Goal: Navigation & Orientation: Find specific page/section

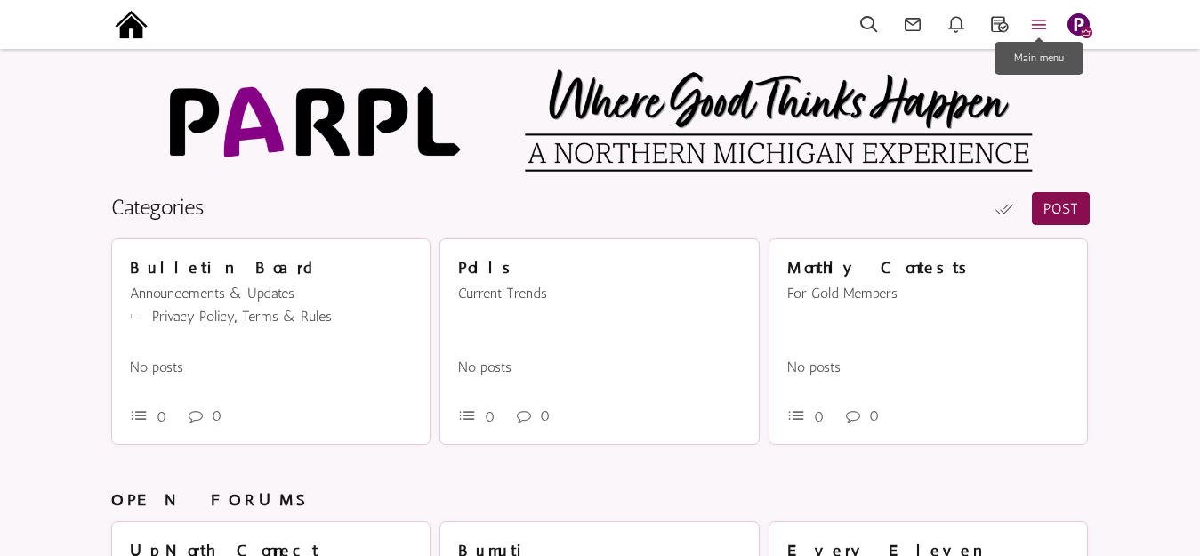
click at [1041, 22] on icon at bounding box center [1038, 24] width 39 height 20
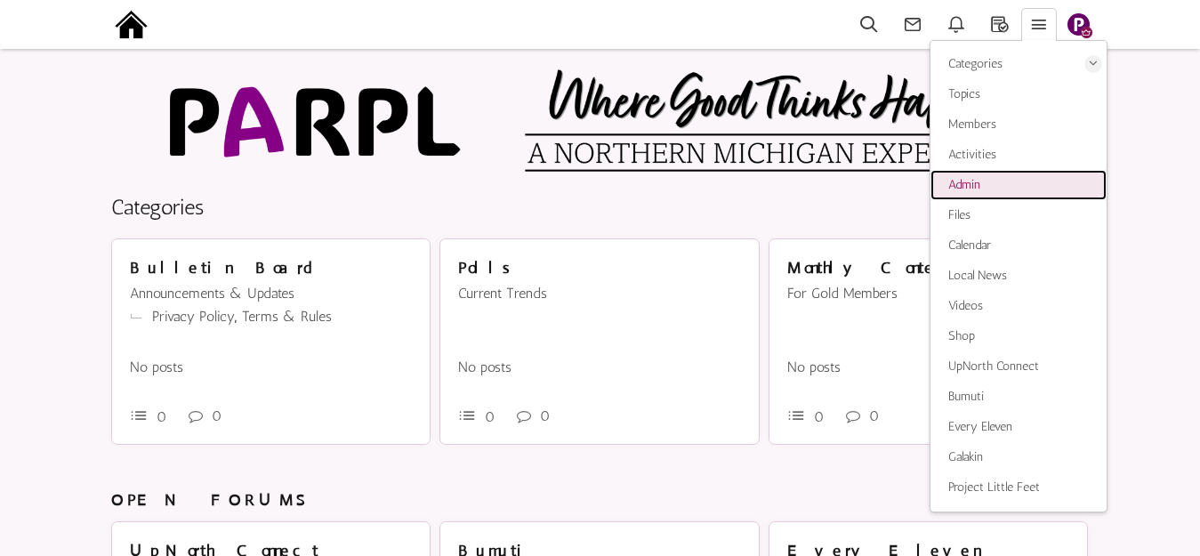
click at [973, 186] on span "Admin" at bounding box center [964, 184] width 32 height 15
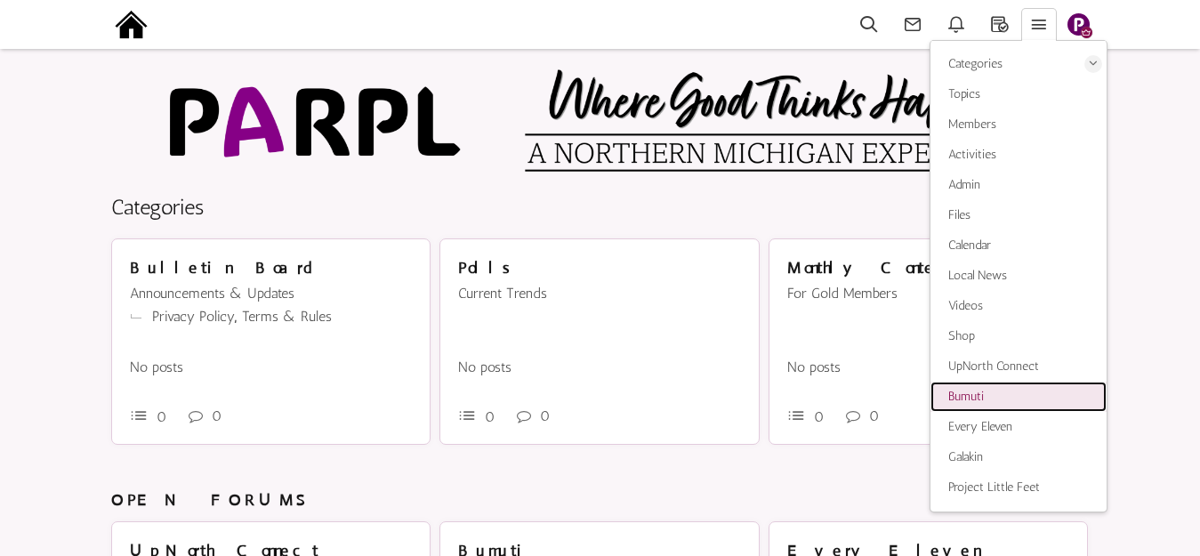
click at [966, 398] on span "Bumuti" at bounding box center [966, 396] width 36 height 15
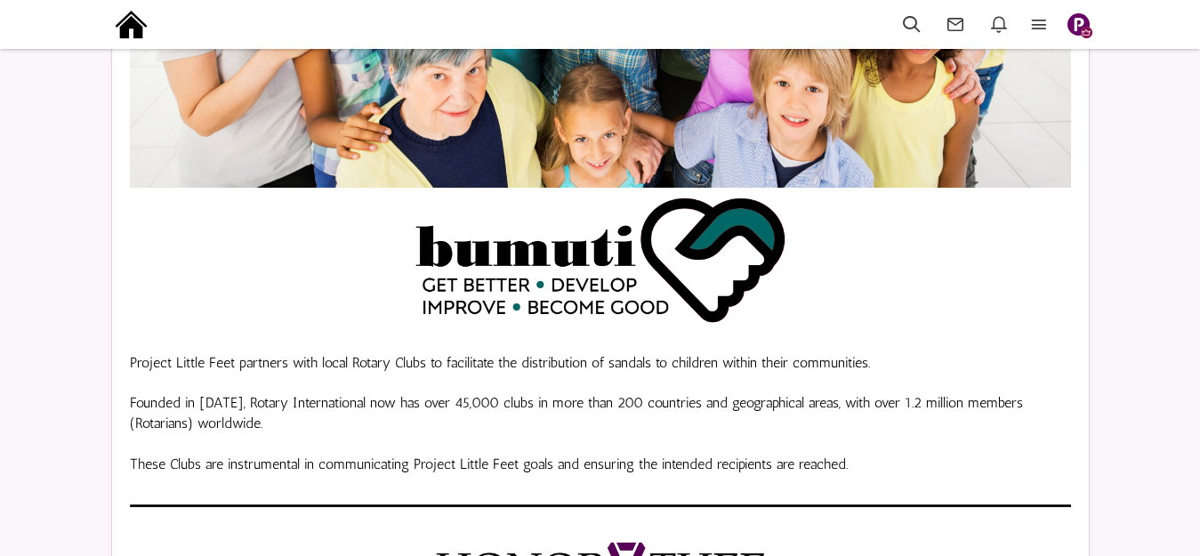
scroll to position [178, 0]
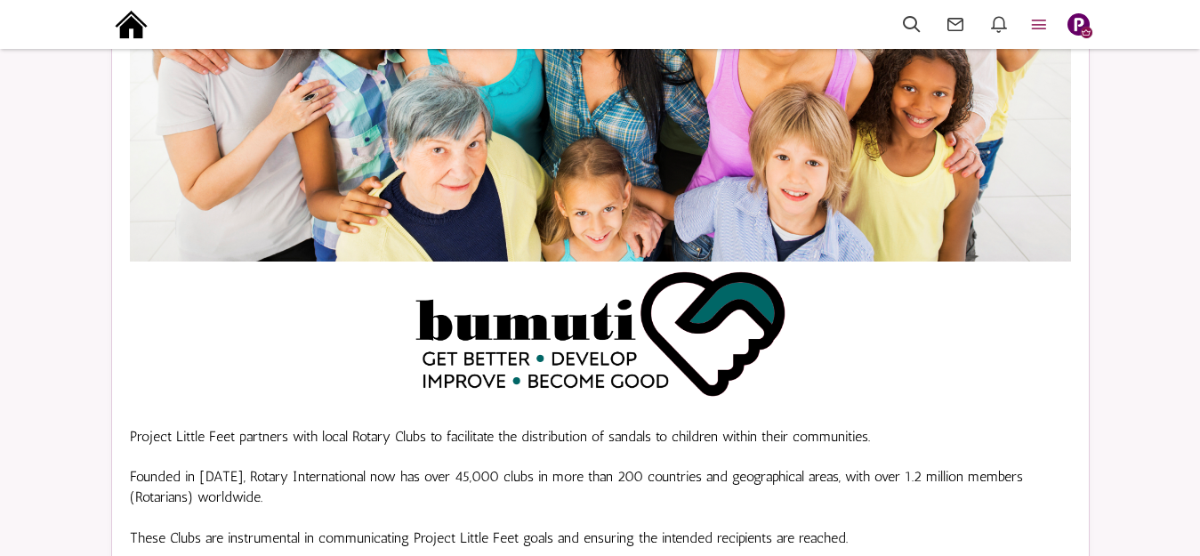
scroll to position [178, 0]
click at [1033, 26] on icon at bounding box center [1038, 24] width 39 height 20
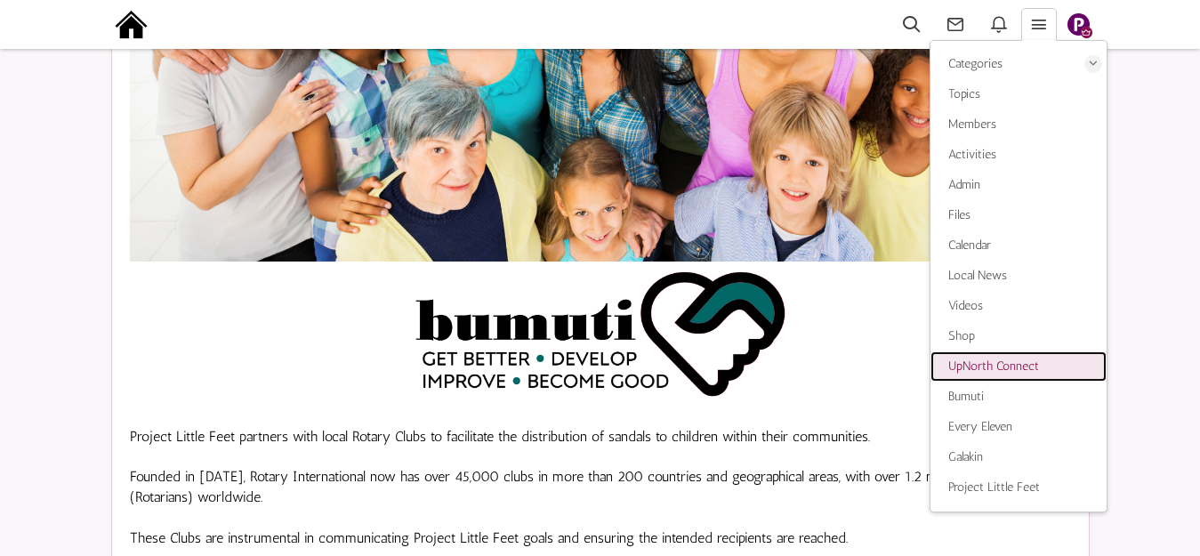
click at [1008, 362] on span "UpNorth Connect" at bounding box center [993, 365] width 91 height 15
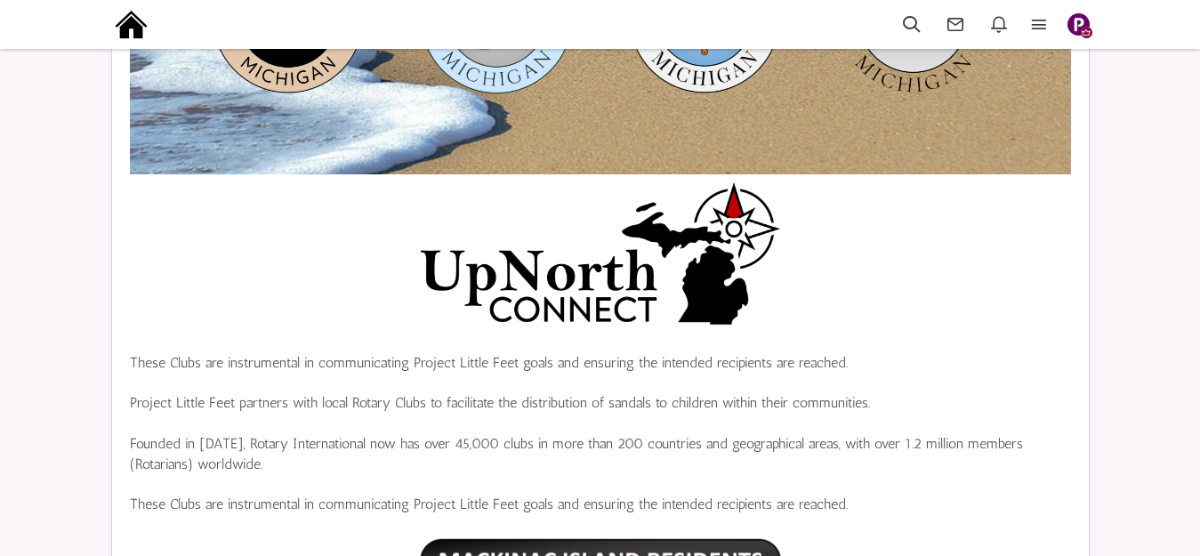
scroll to position [267, 0]
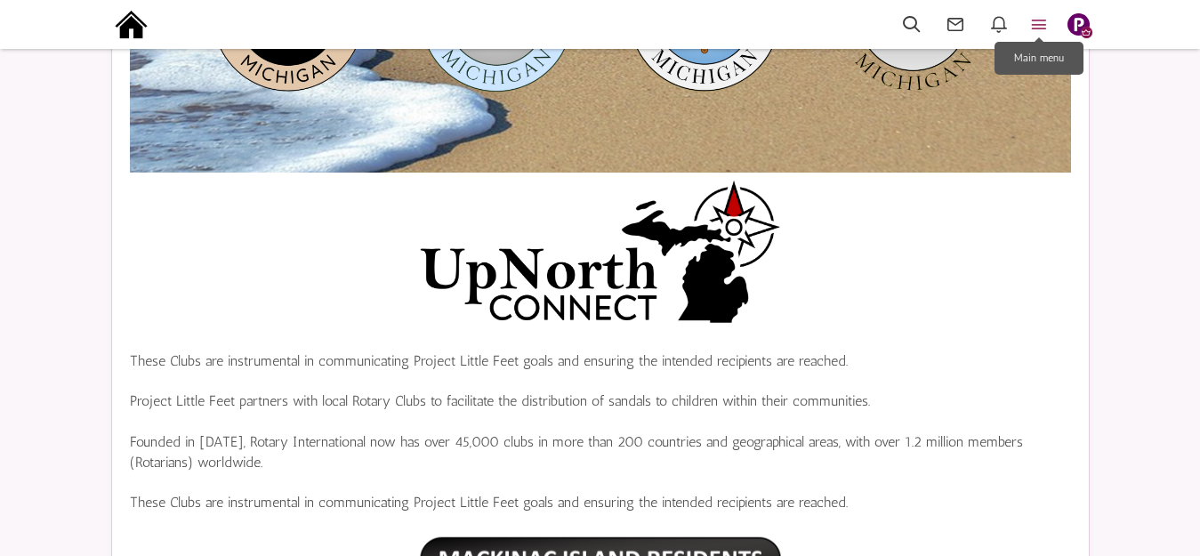
click at [1034, 22] on icon at bounding box center [1038, 24] width 39 height 20
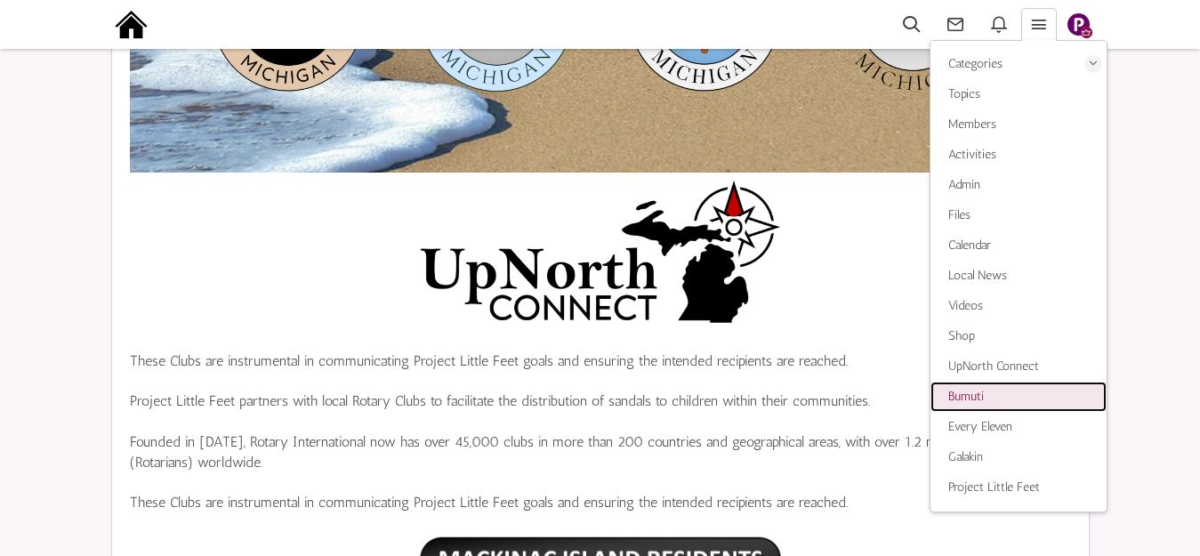
click at [965, 394] on span "Bumuti" at bounding box center [966, 396] width 36 height 15
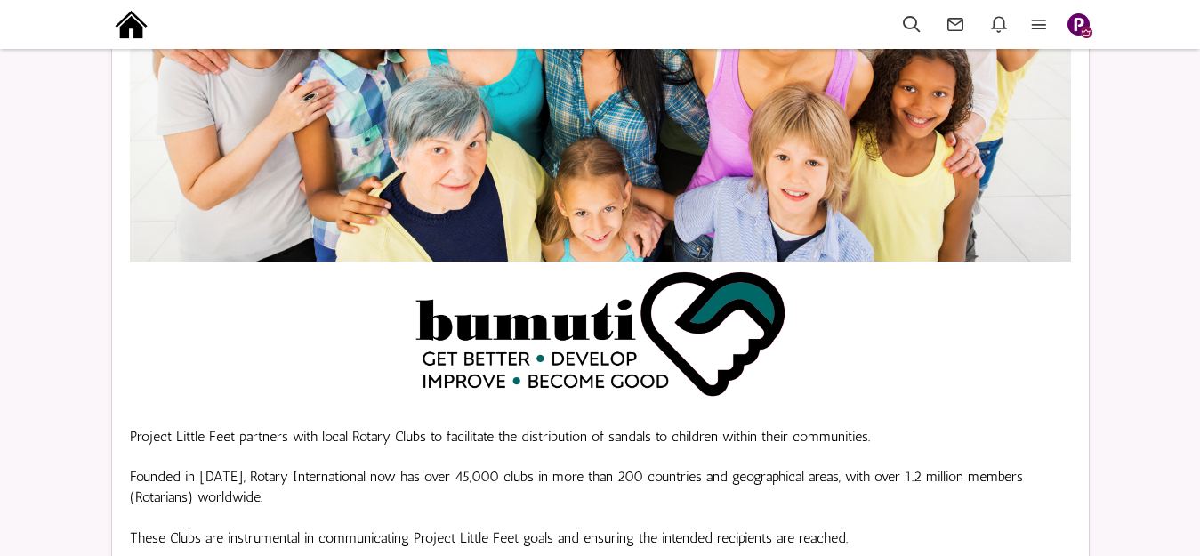
scroll to position [178, 0]
click at [1035, 25] on icon at bounding box center [1038, 24] width 39 height 20
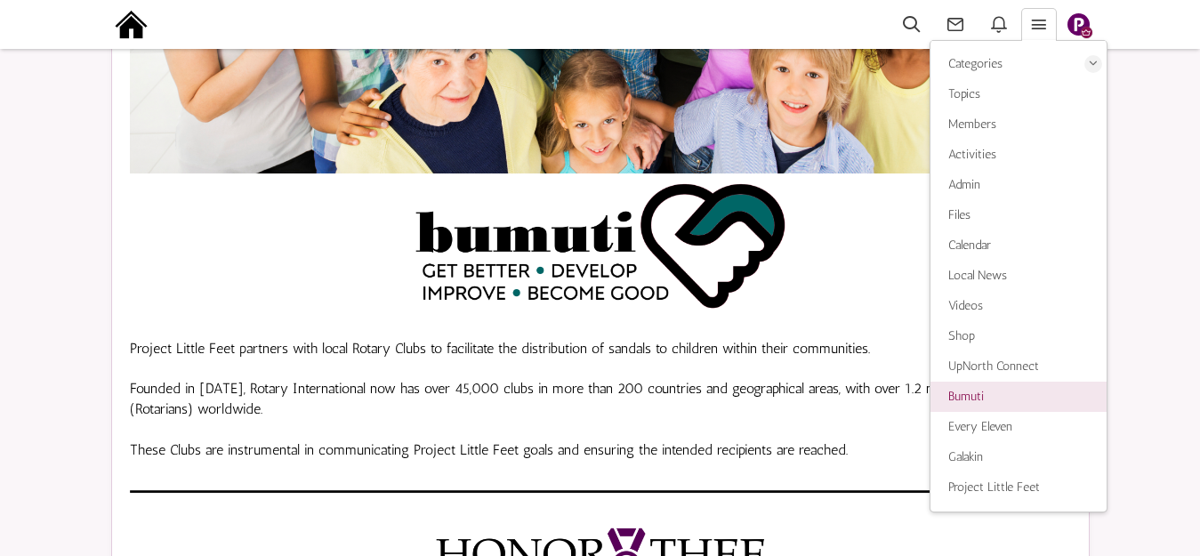
scroll to position [267, 0]
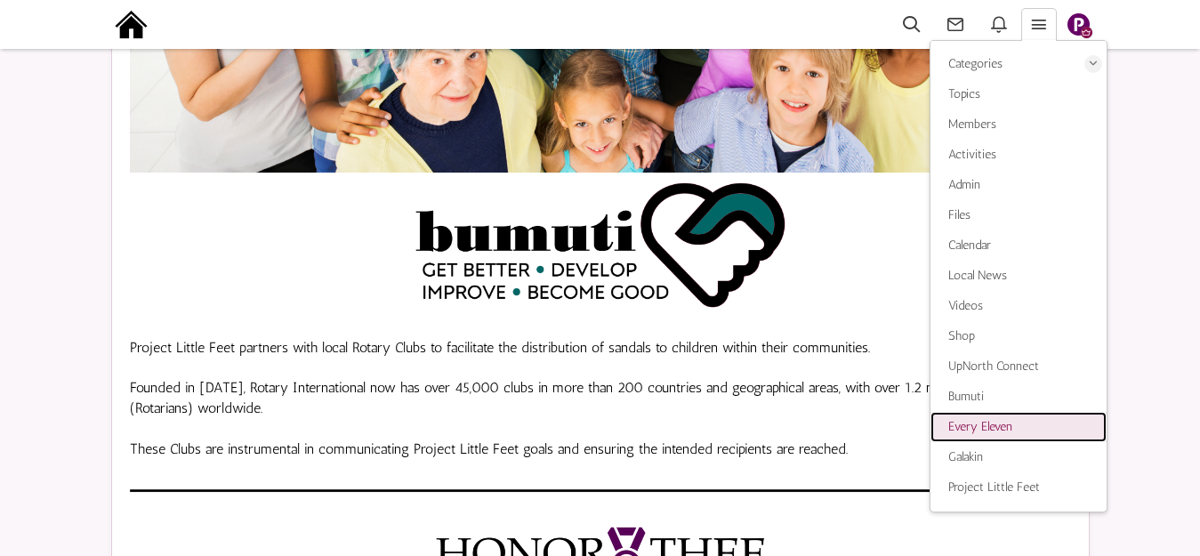
click at [974, 423] on span "Every Eleven" at bounding box center [980, 426] width 64 height 15
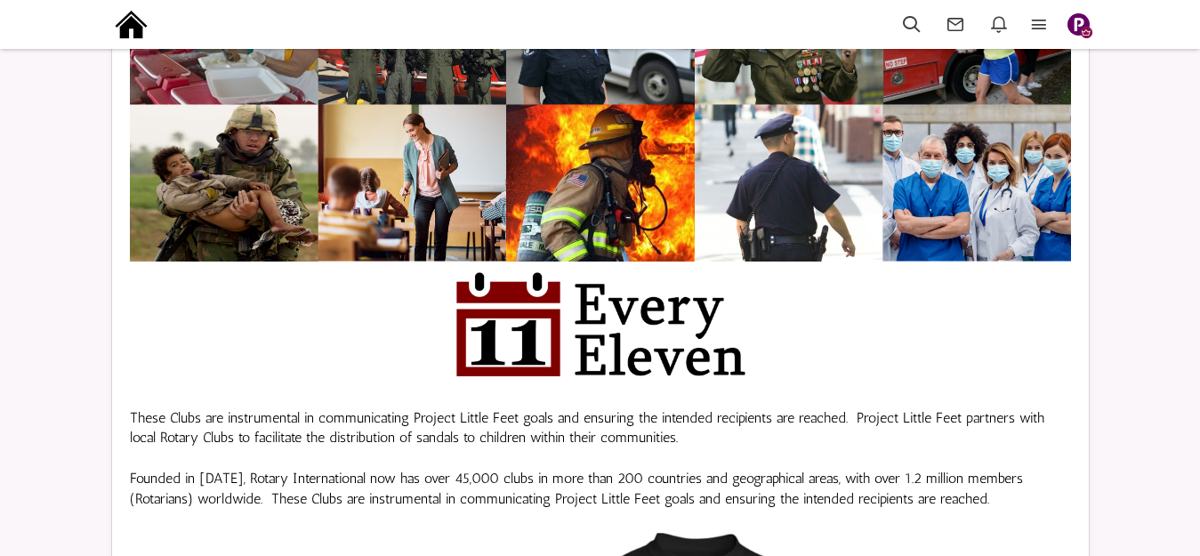
scroll to position [178, 0]
click at [1033, 17] on icon at bounding box center [1038, 24] width 39 height 20
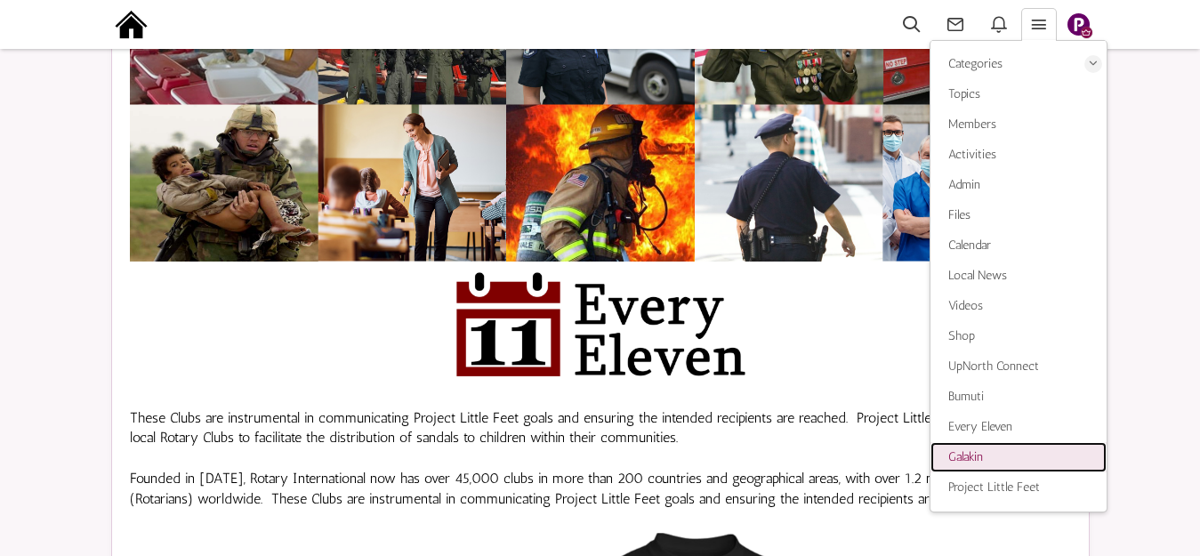
click at [980, 452] on span "Galakin" at bounding box center [965, 456] width 35 height 15
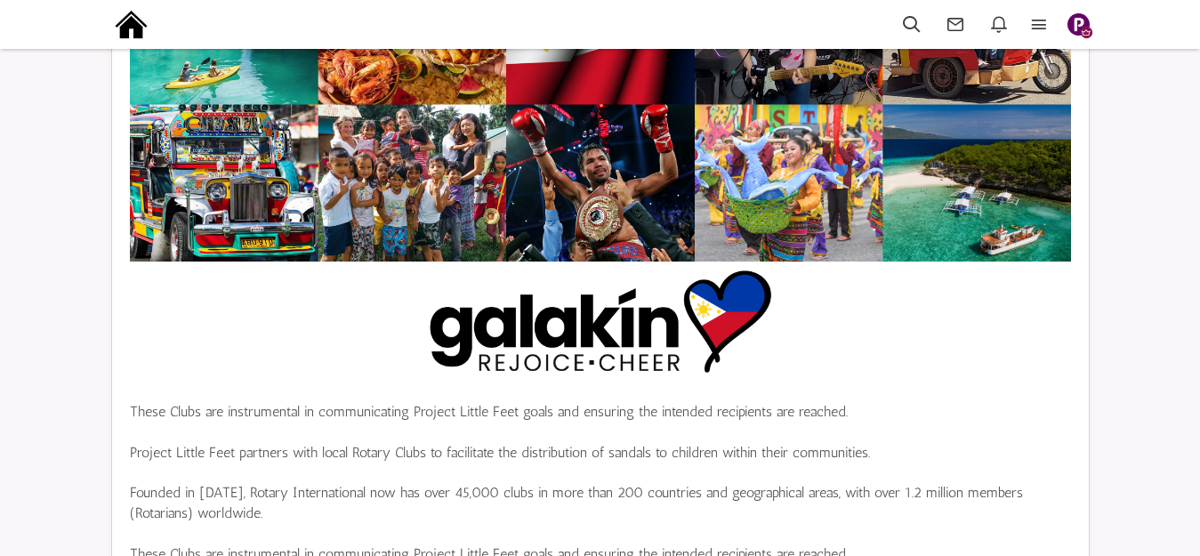
scroll to position [178, 0]
click at [1039, 28] on icon at bounding box center [1038, 24] width 39 height 20
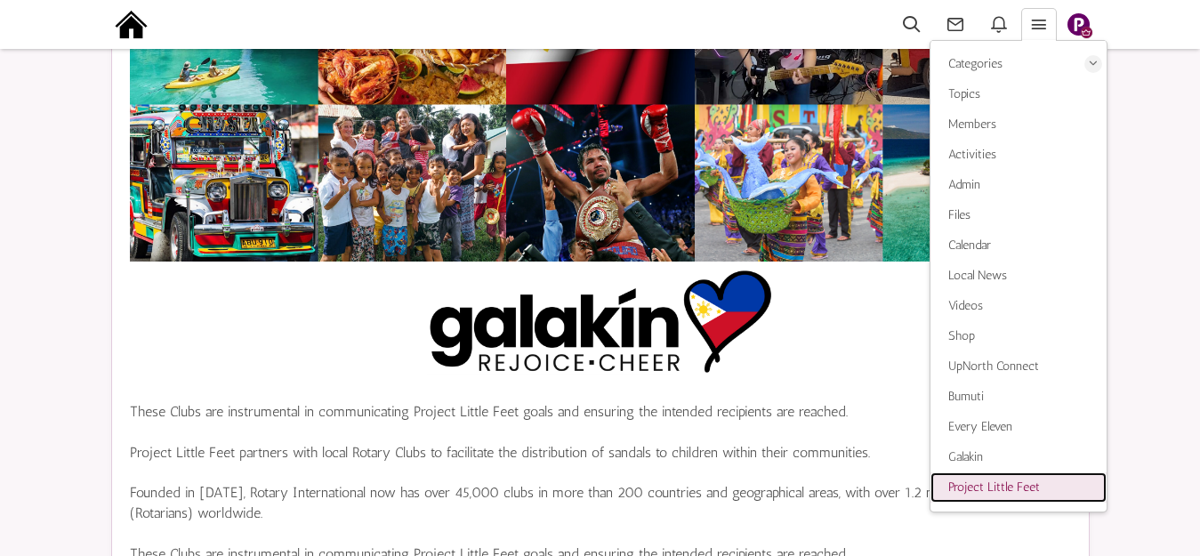
click at [981, 488] on span "Project Little Feet" at bounding box center [994, 486] width 92 height 15
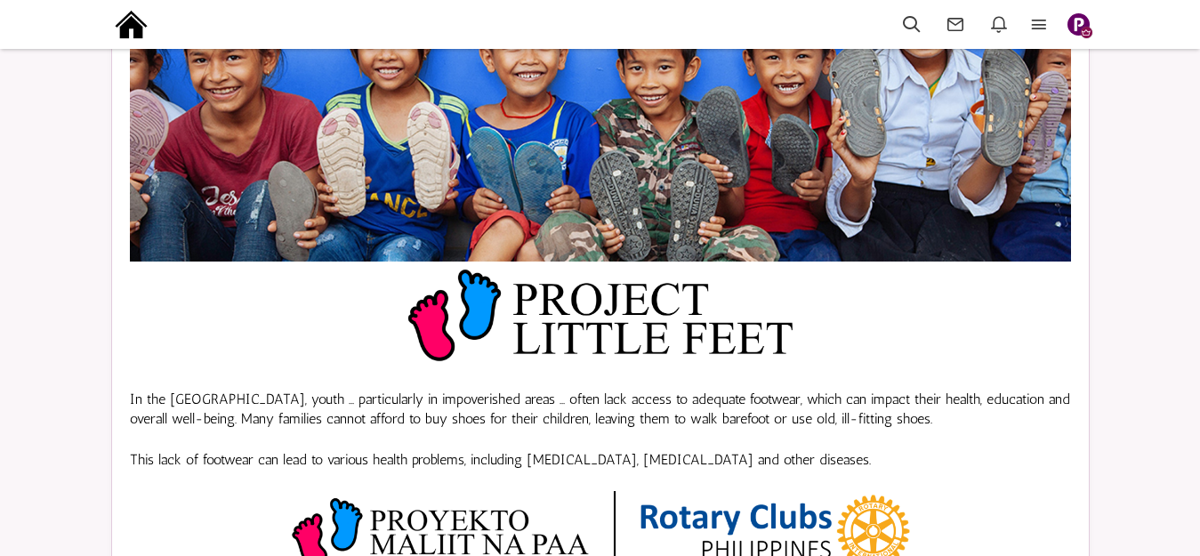
scroll to position [178, 0]
click at [1040, 27] on icon at bounding box center [1038, 24] width 39 height 20
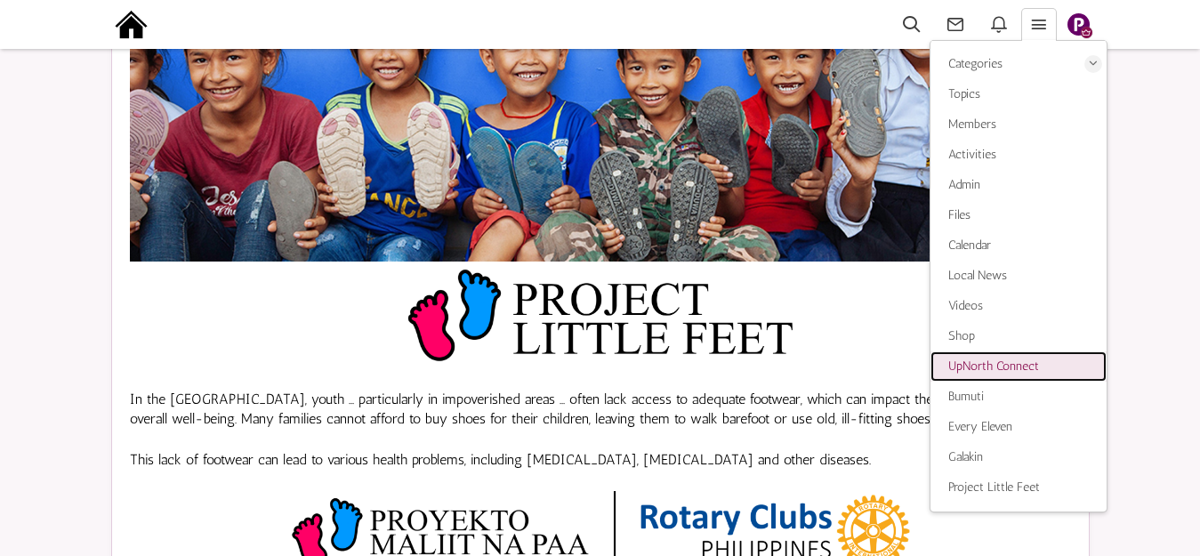
click at [988, 363] on span "UpNorth Connect" at bounding box center [993, 365] width 91 height 15
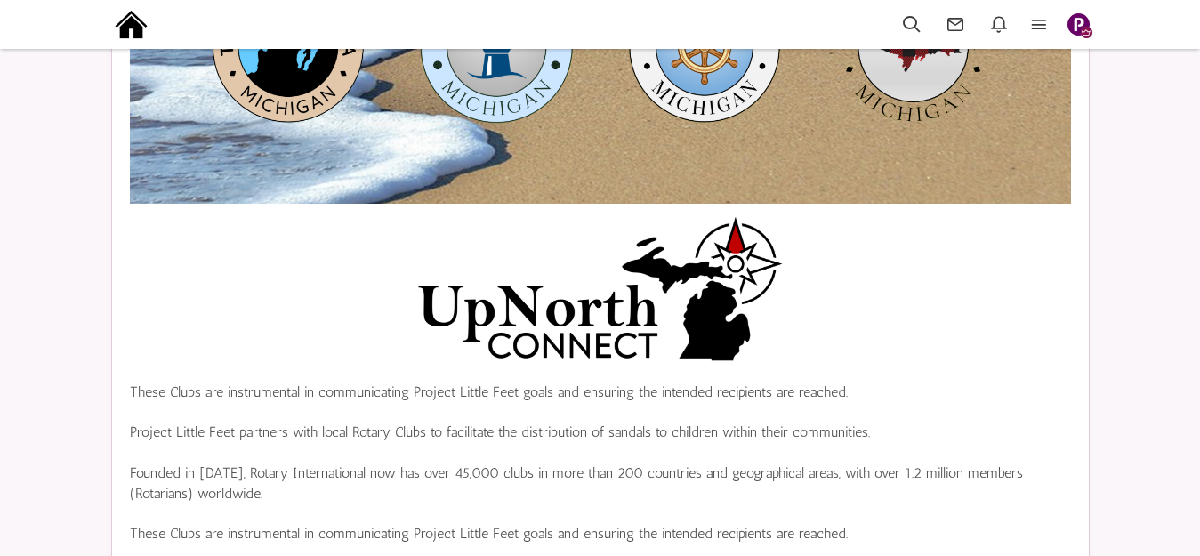
scroll to position [267, 0]
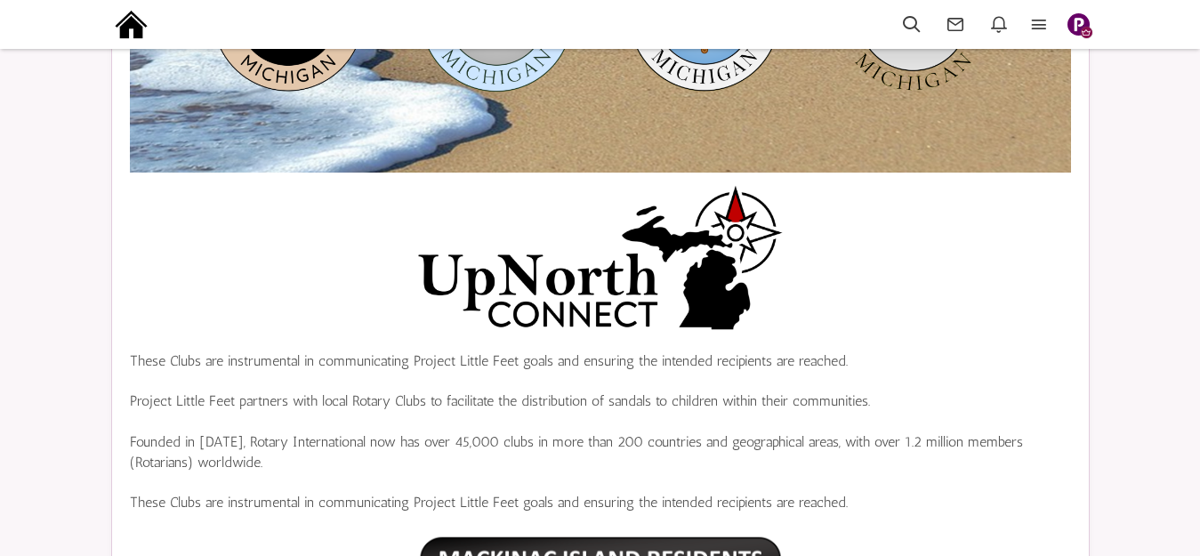
scroll to position [267, 0]
click at [1037, 20] on icon at bounding box center [1038, 24] width 39 height 20
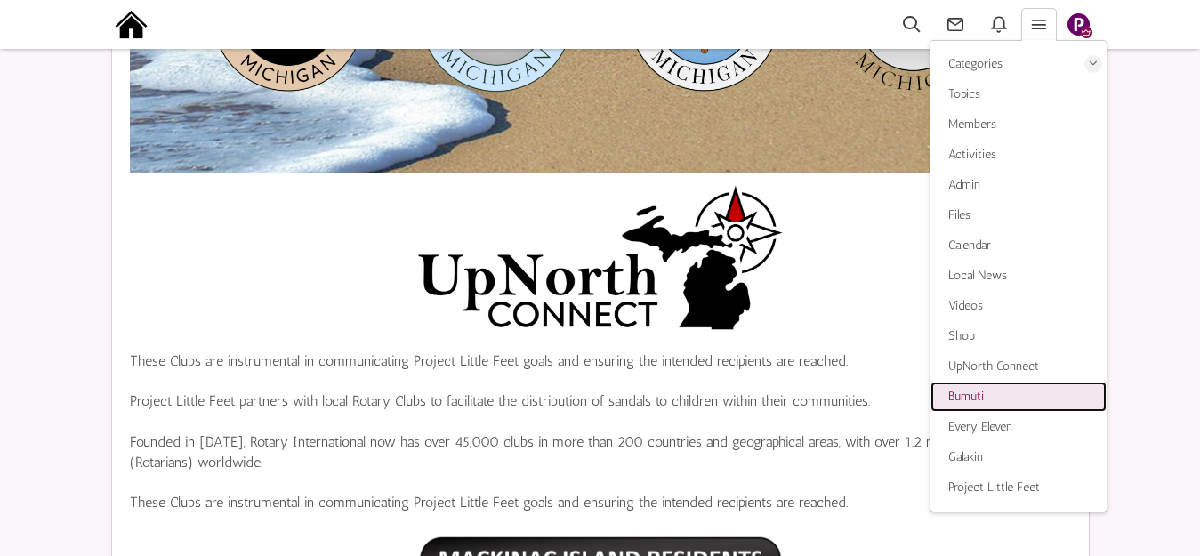
click at [974, 396] on span "Bumuti" at bounding box center [966, 396] width 36 height 15
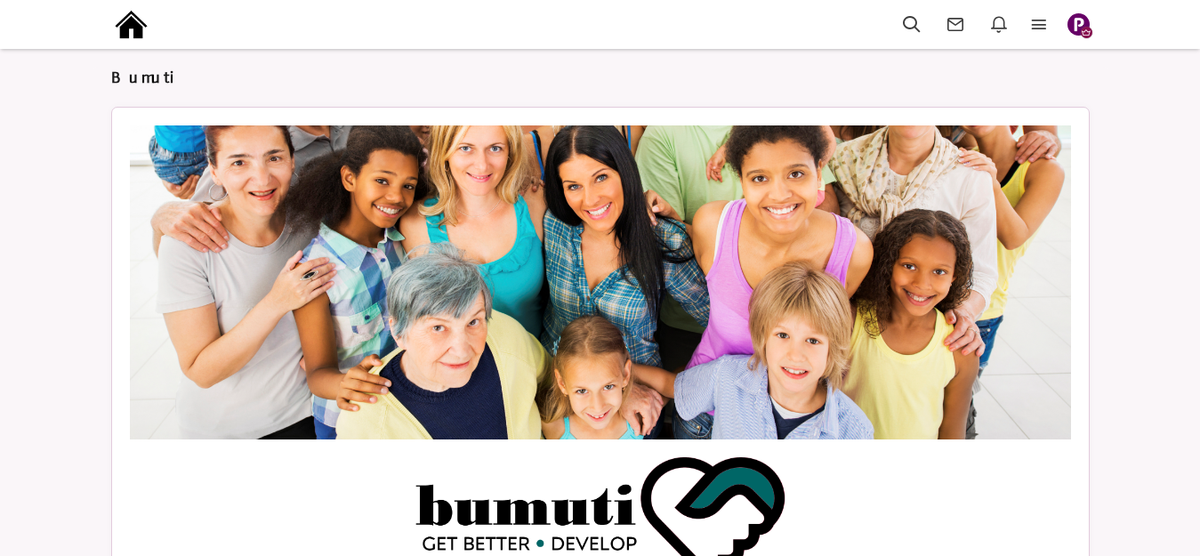
scroll to position [178, 0]
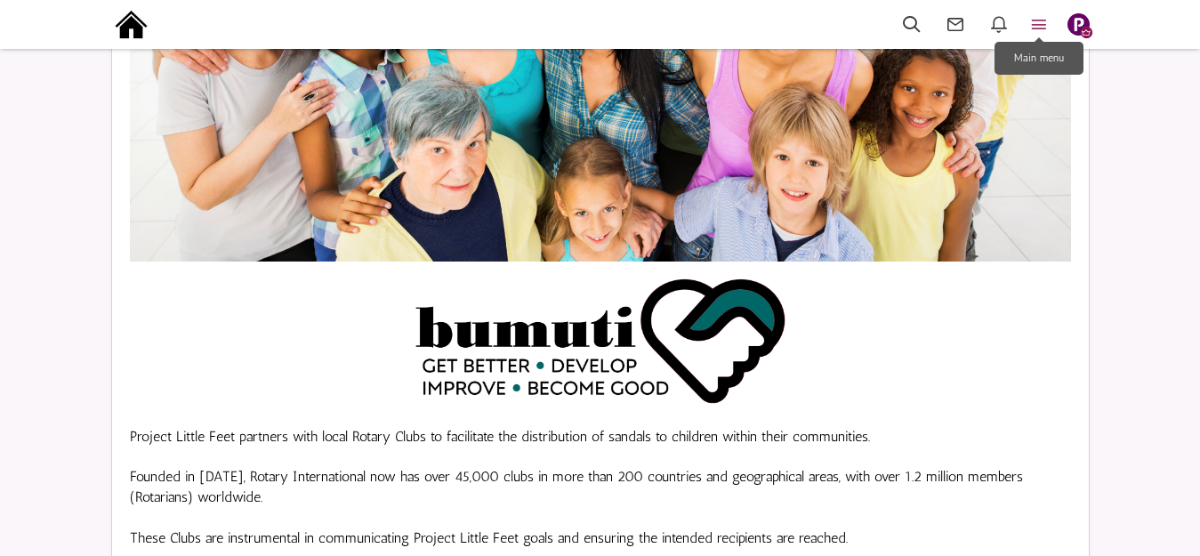
click at [1039, 23] on icon at bounding box center [1038, 24] width 39 height 20
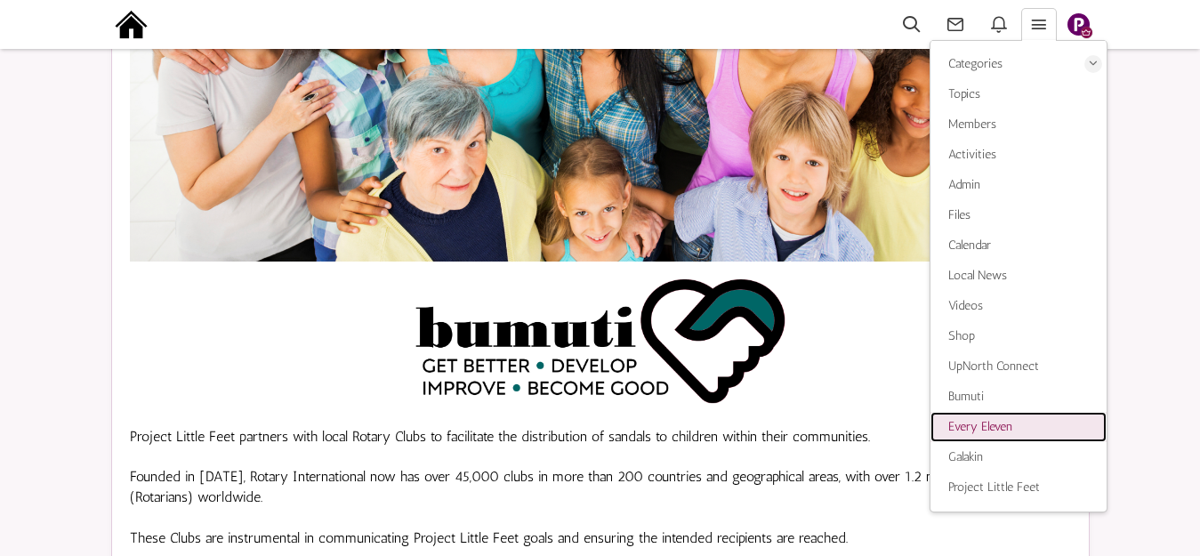
click at [984, 426] on span "Every Eleven" at bounding box center [980, 426] width 64 height 15
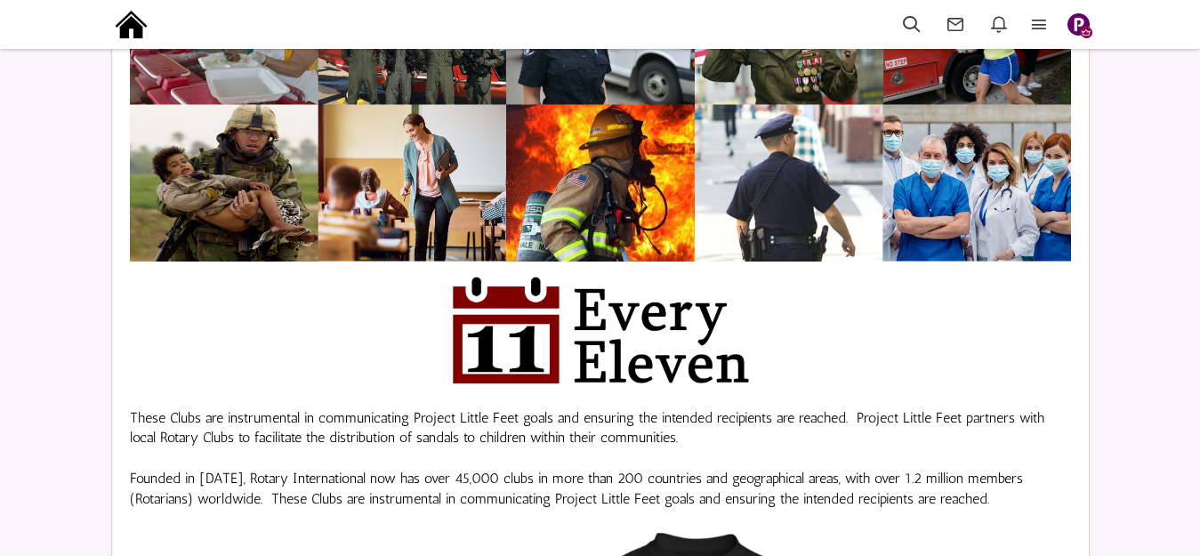
scroll to position [267, 0]
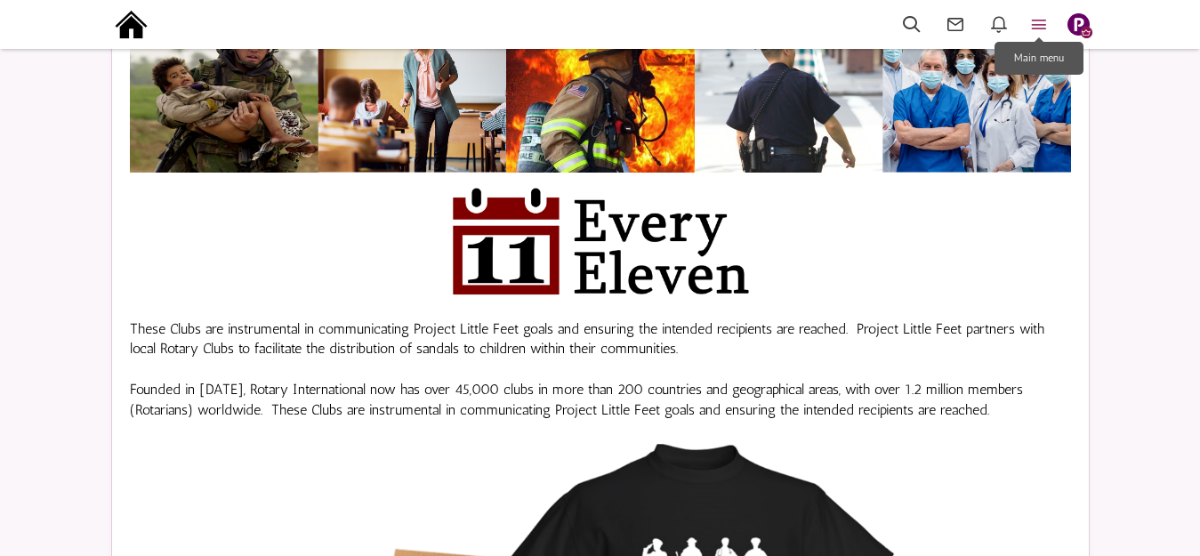
click at [1041, 22] on icon at bounding box center [1038, 24] width 39 height 20
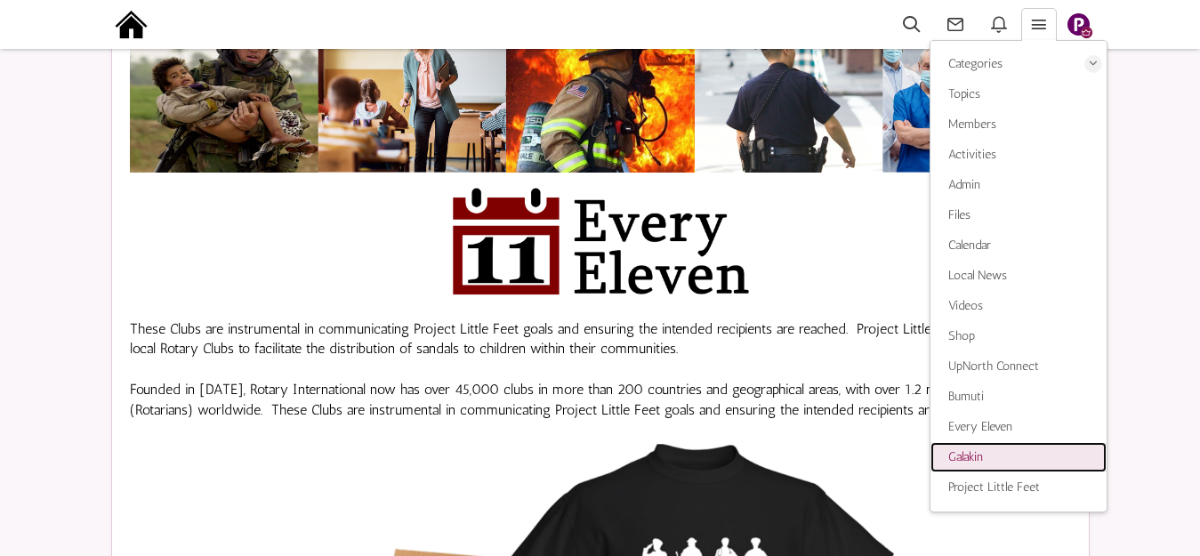
click at [958, 454] on span "Galakin" at bounding box center [965, 456] width 35 height 15
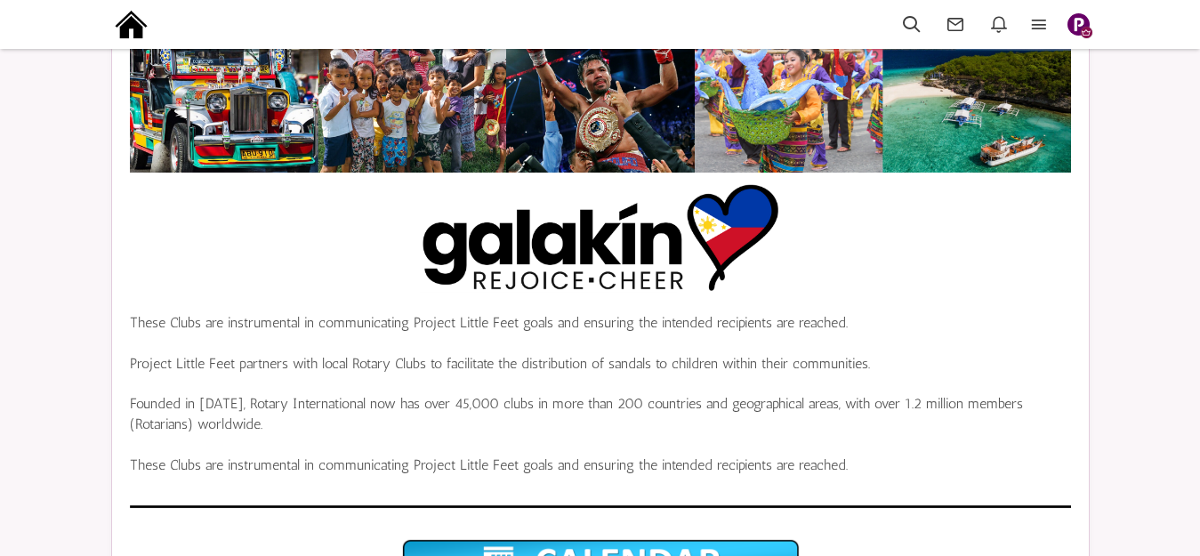
scroll to position [267, 0]
click at [128, 15] on img at bounding box center [131, 24] width 40 height 40
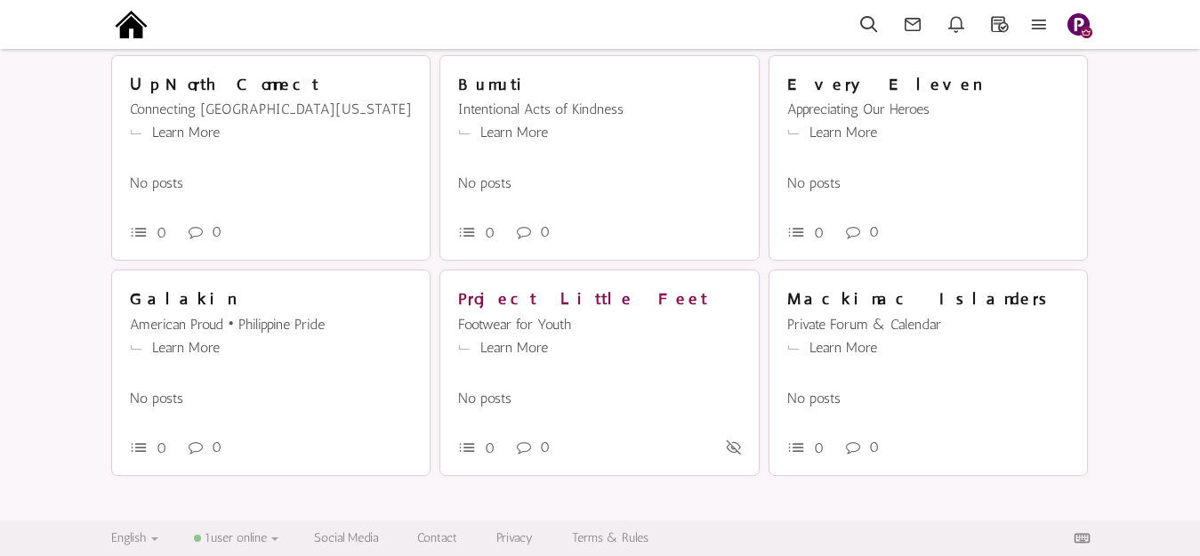
scroll to position [466, 0]
click at [837, 347] on link "Learn More" at bounding box center [843, 347] width 68 height 17
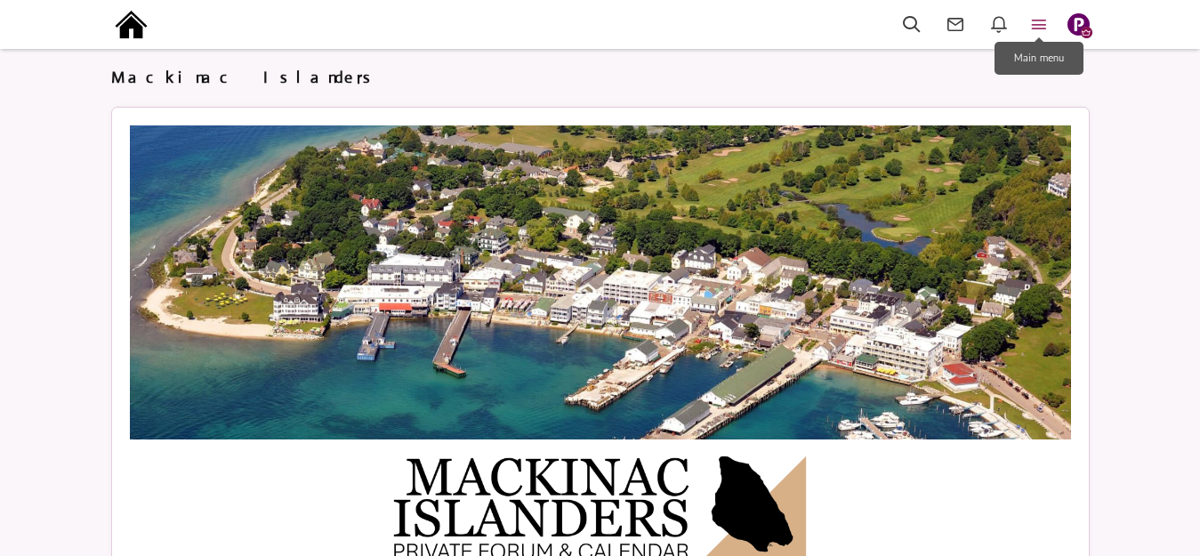
click at [1040, 19] on icon at bounding box center [1038, 24] width 39 height 20
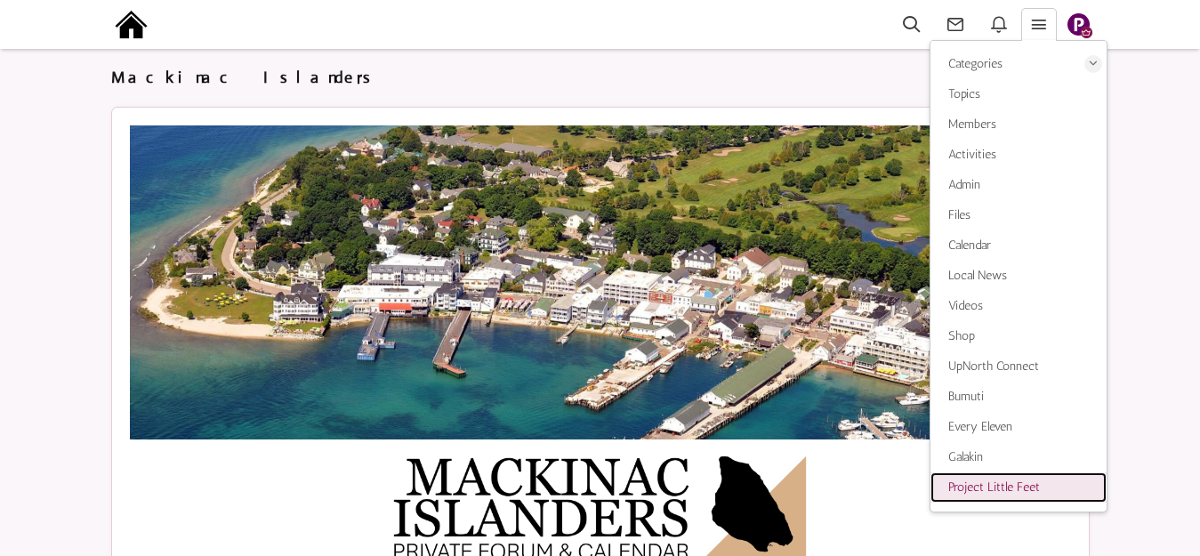
click at [1001, 481] on span "Project Little Feet" at bounding box center [994, 486] width 92 height 15
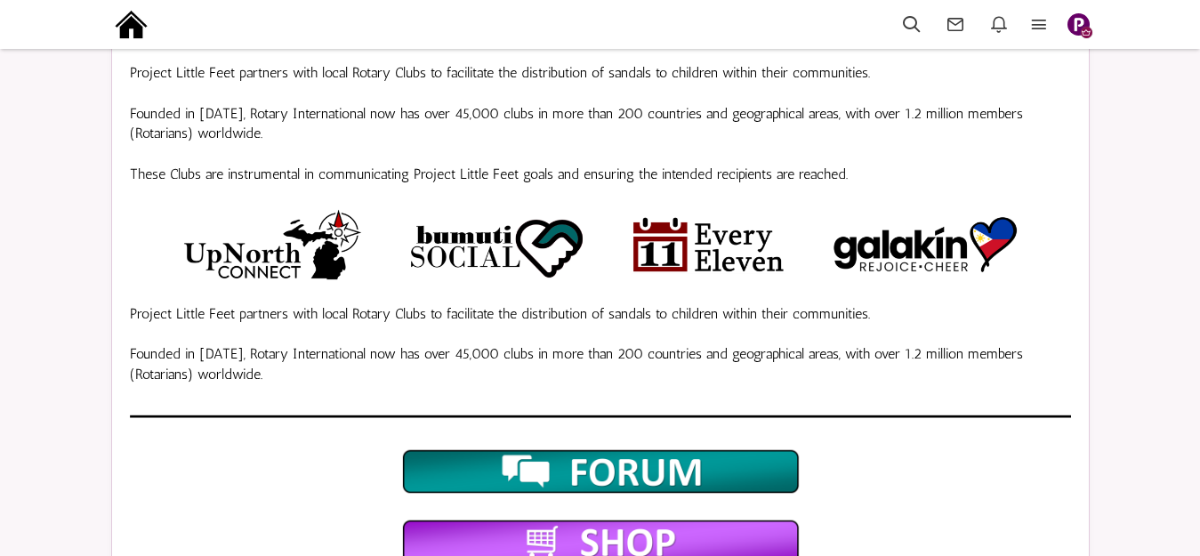
scroll to position [711, 0]
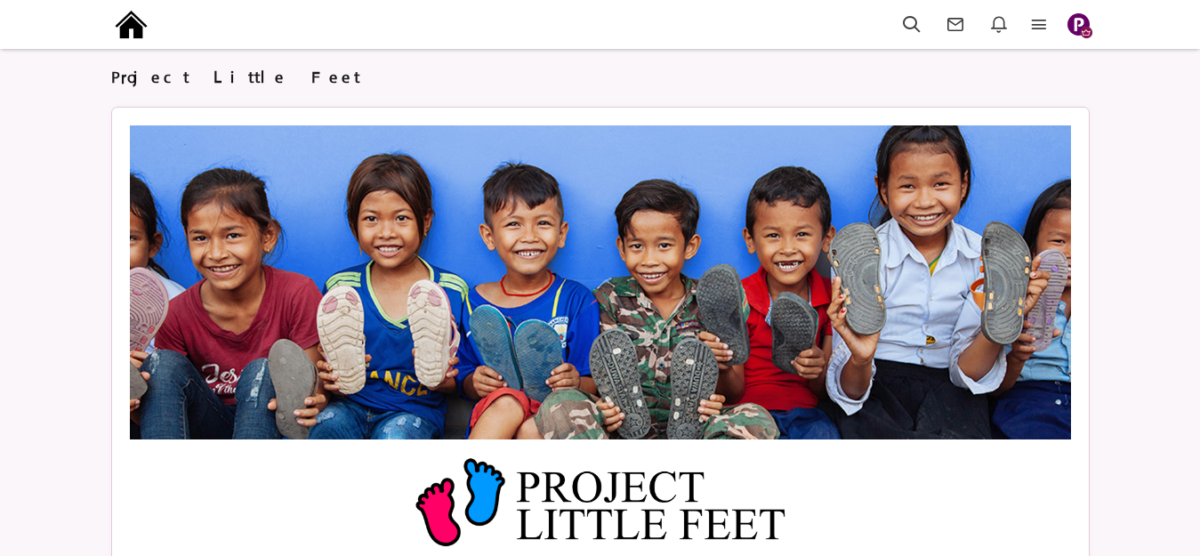
scroll to position [711, 0]
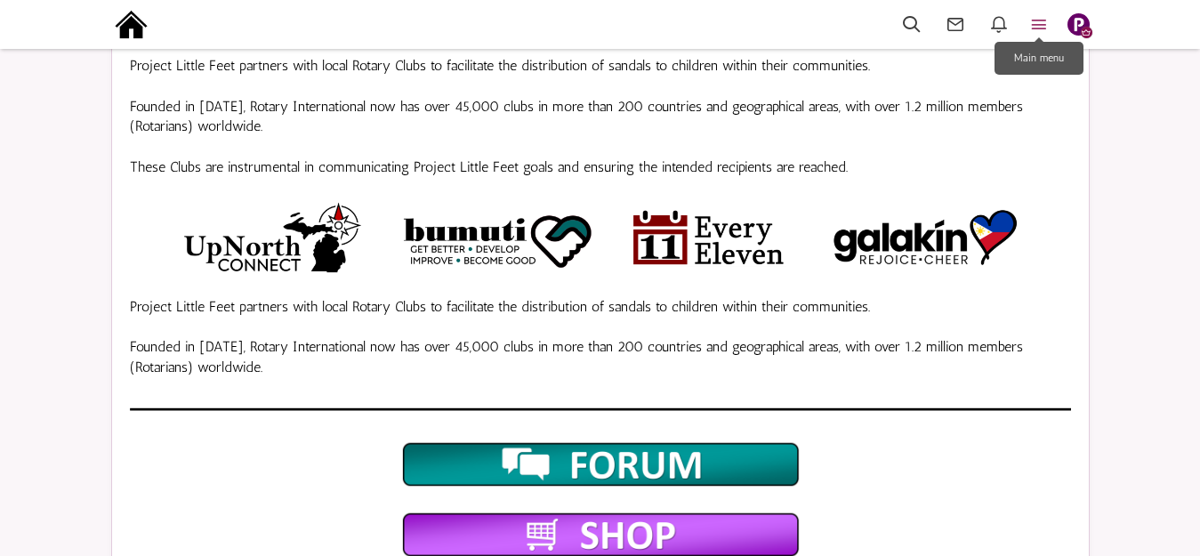
click at [1039, 22] on icon at bounding box center [1038, 24] width 39 height 20
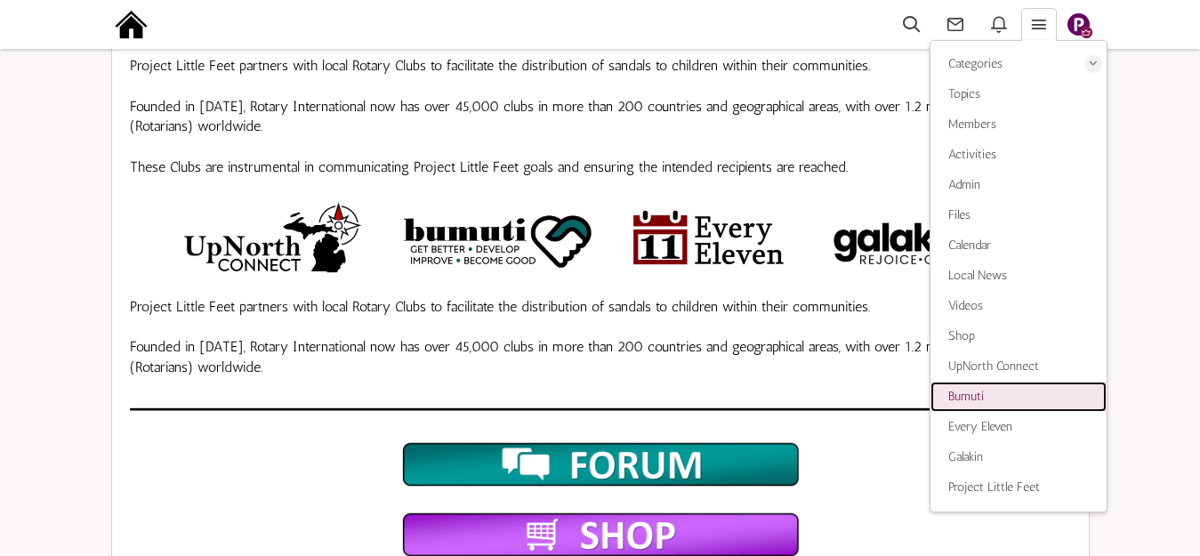
click at [980, 393] on span "Bumuti" at bounding box center [966, 396] width 36 height 15
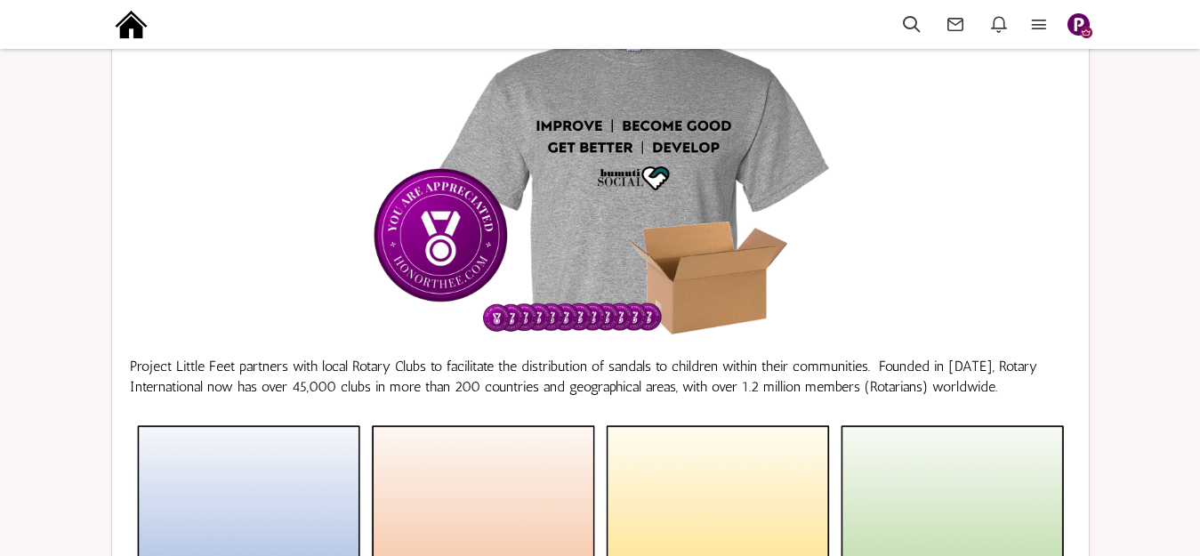
scroll to position [892, 0]
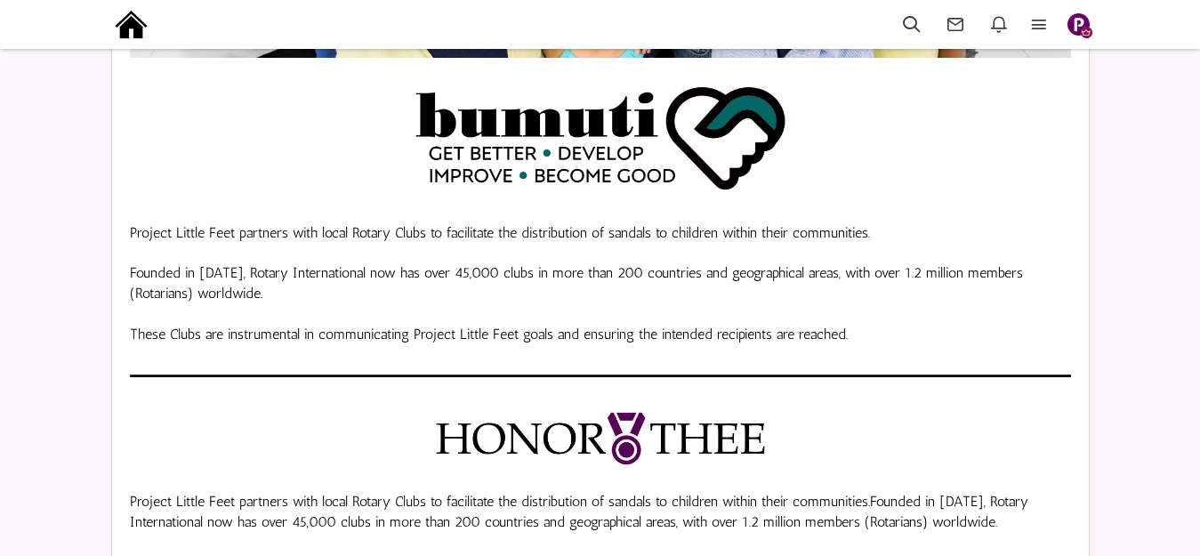
scroll to position [269, 0]
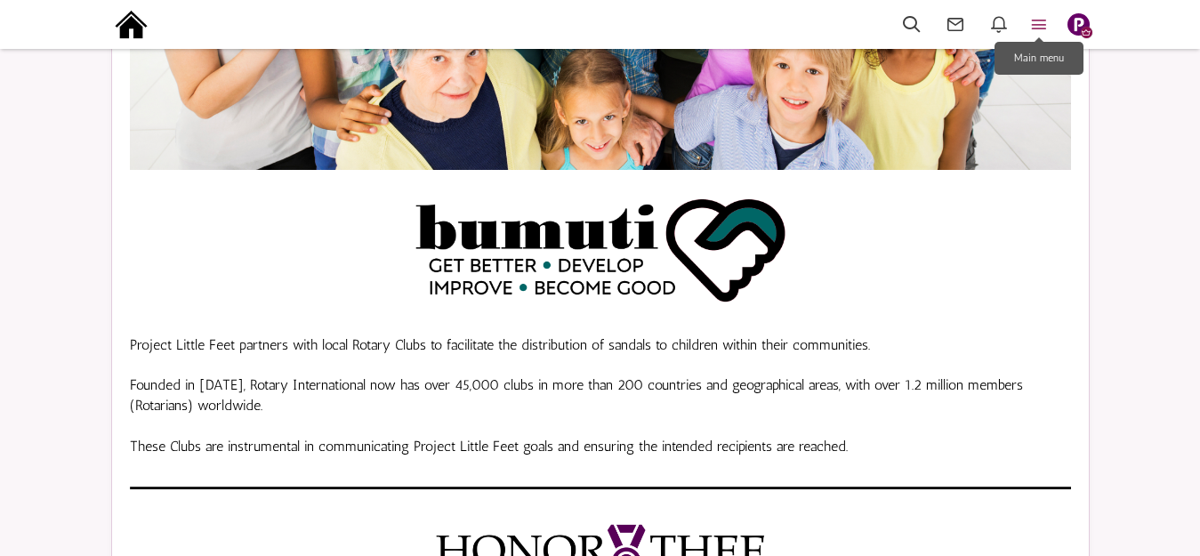
click at [1036, 25] on icon at bounding box center [1038, 24] width 39 height 20
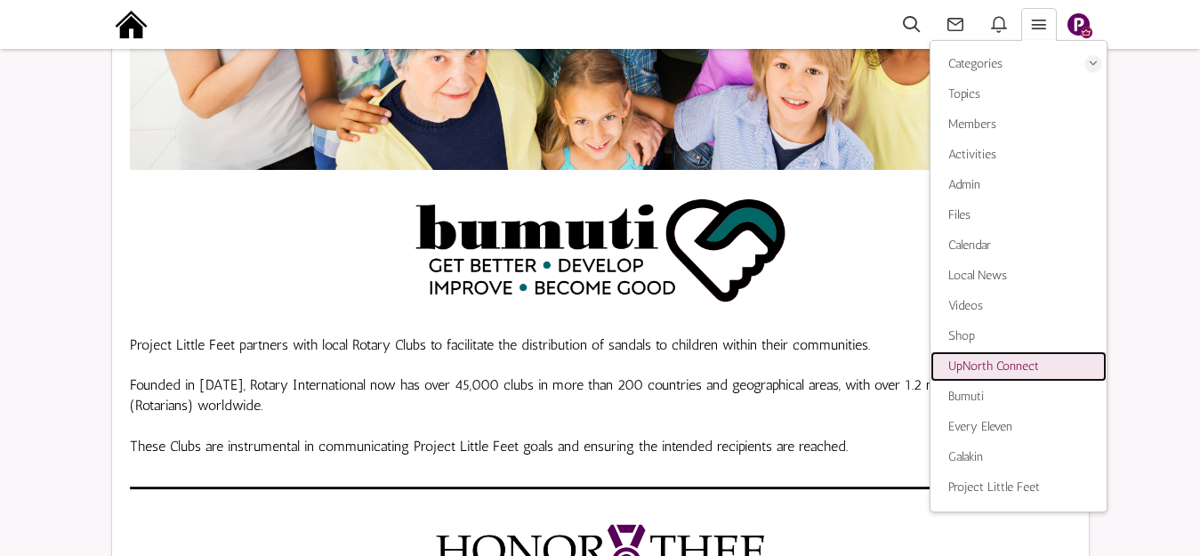
click at [982, 361] on span "UpNorth Connect" at bounding box center [993, 365] width 91 height 15
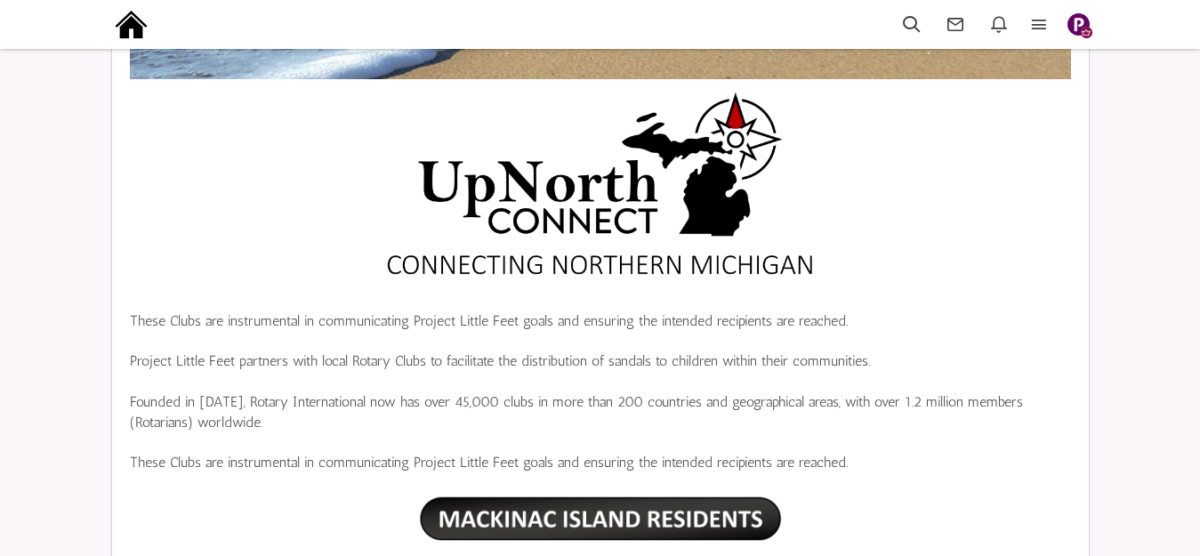
scroll to position [356, 0]
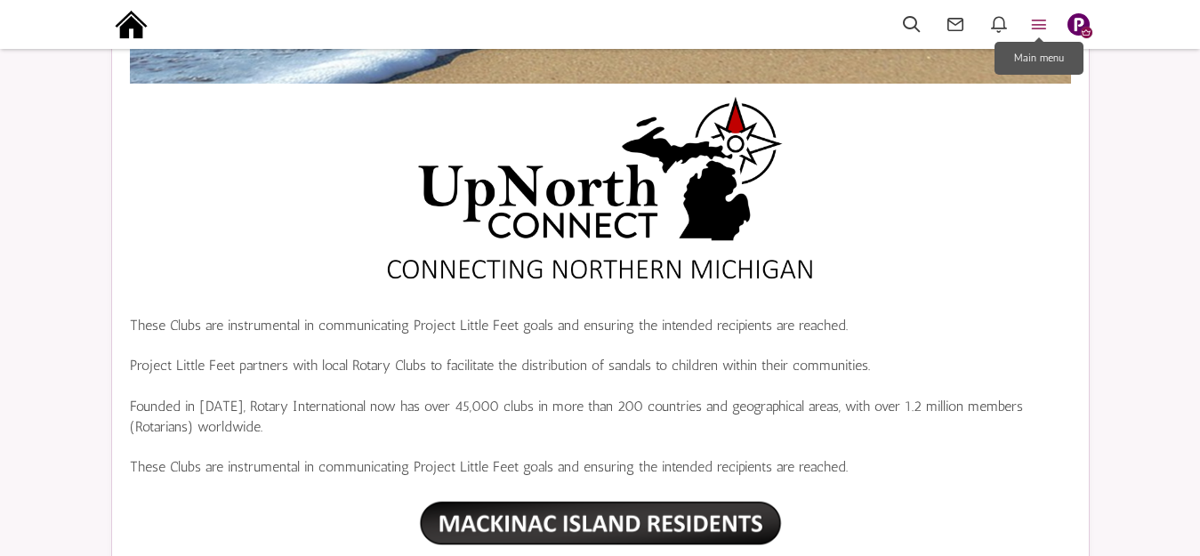
click at [1037, 21] on icon at bounding box center [1038, 24] width 39 height 20
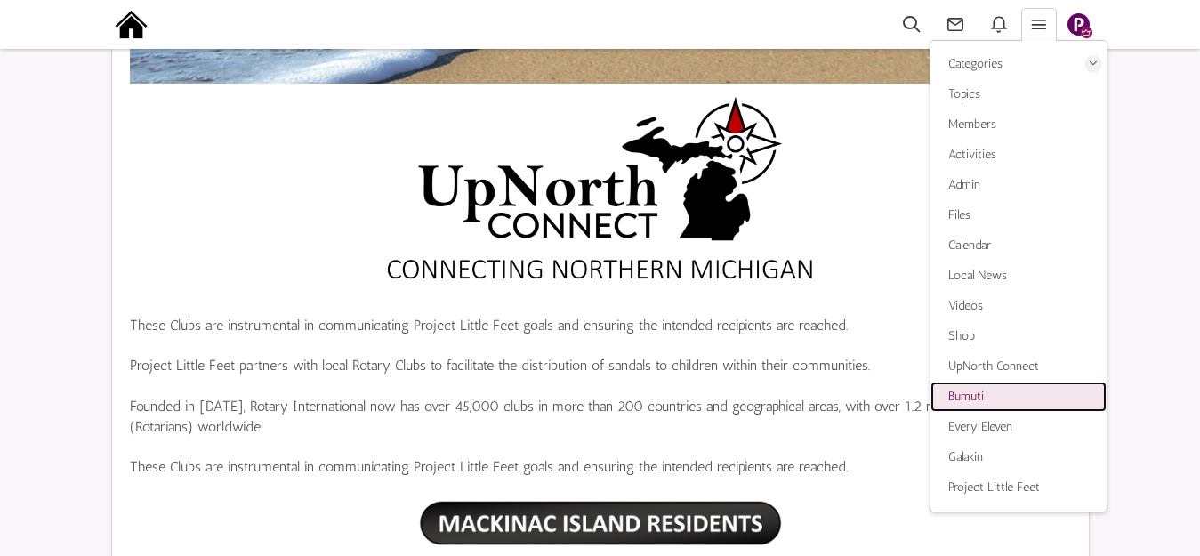
click at [957, 399] on span "Bumuti" at bounding box center [966, 396] width 36 height 15
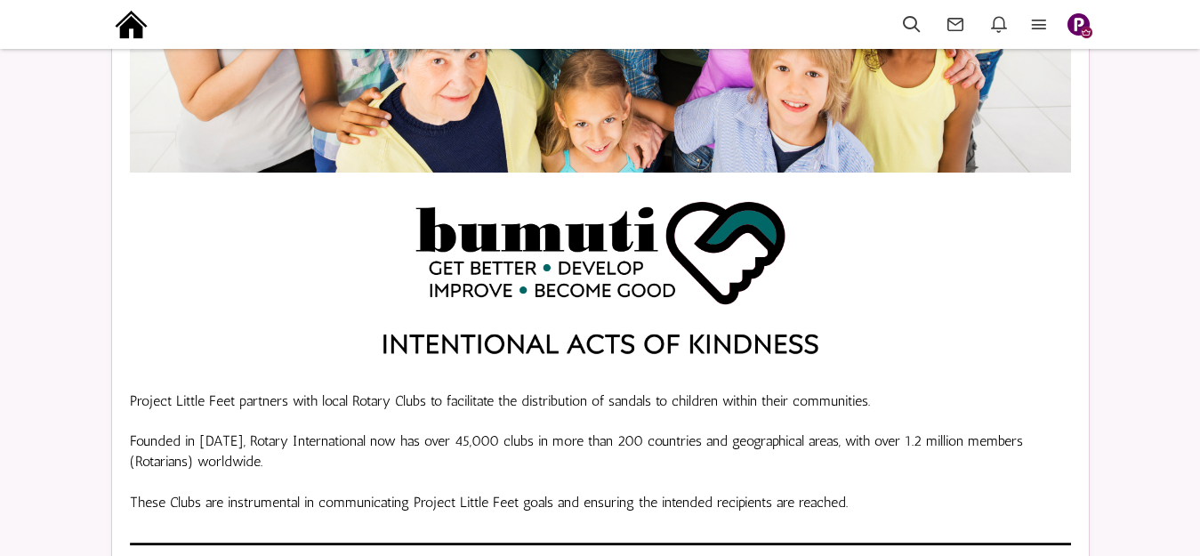
scroll to position [267, 0]
click at [1040, 26] on icon at bounding box center [1038, 24] width 39 height 20
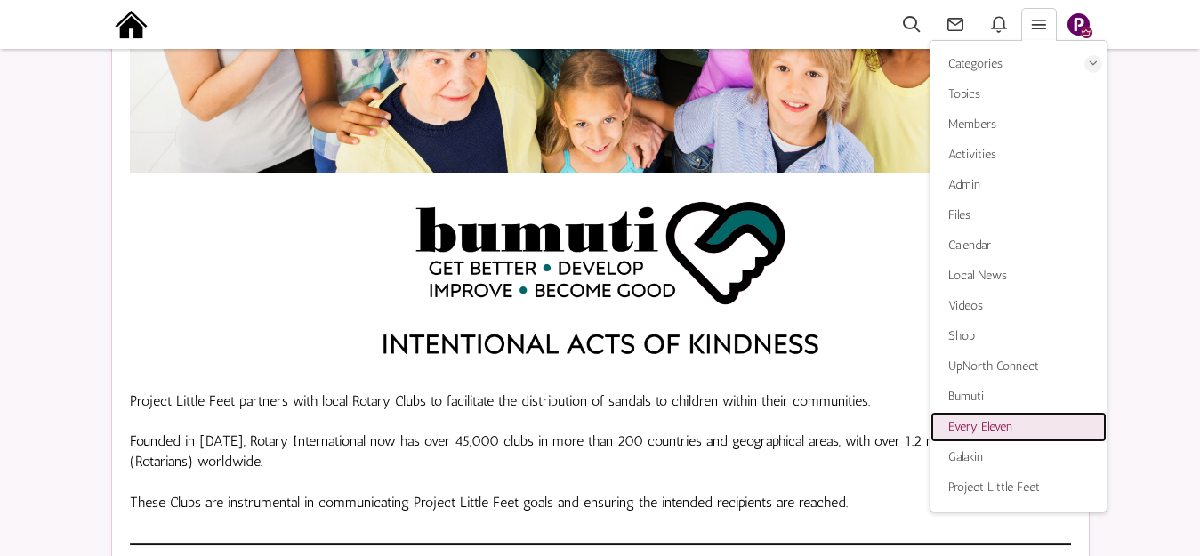
click at [980, 433] on span "Every Eleven" at bounding box center [980, 426] width 64 height 15
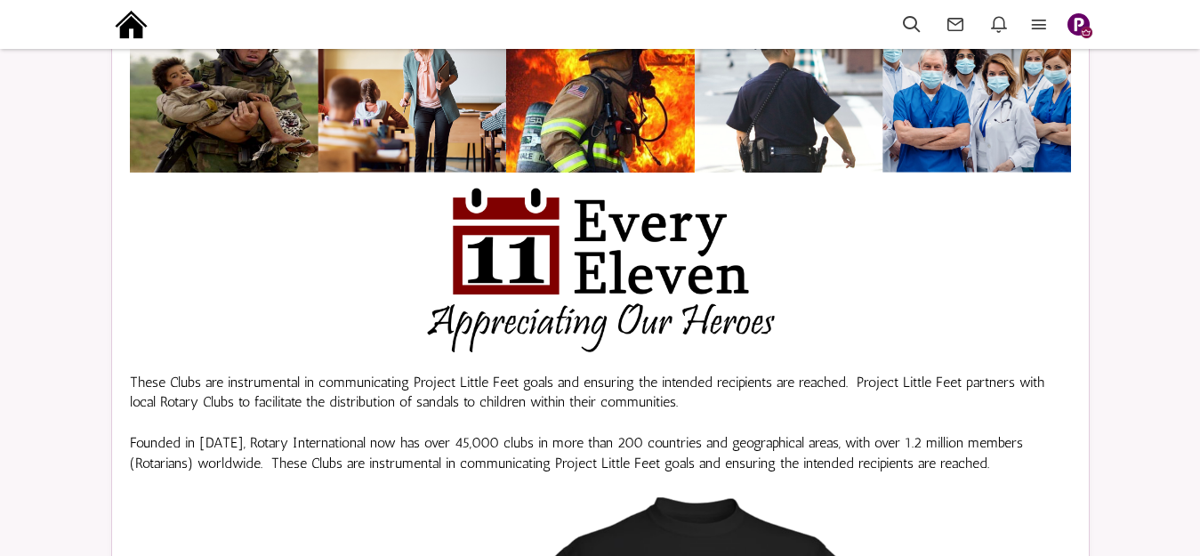
scroll to position [267, 0]
click at [1041, 29] on icon at bounding box center [1038, 24] width 39 height 20
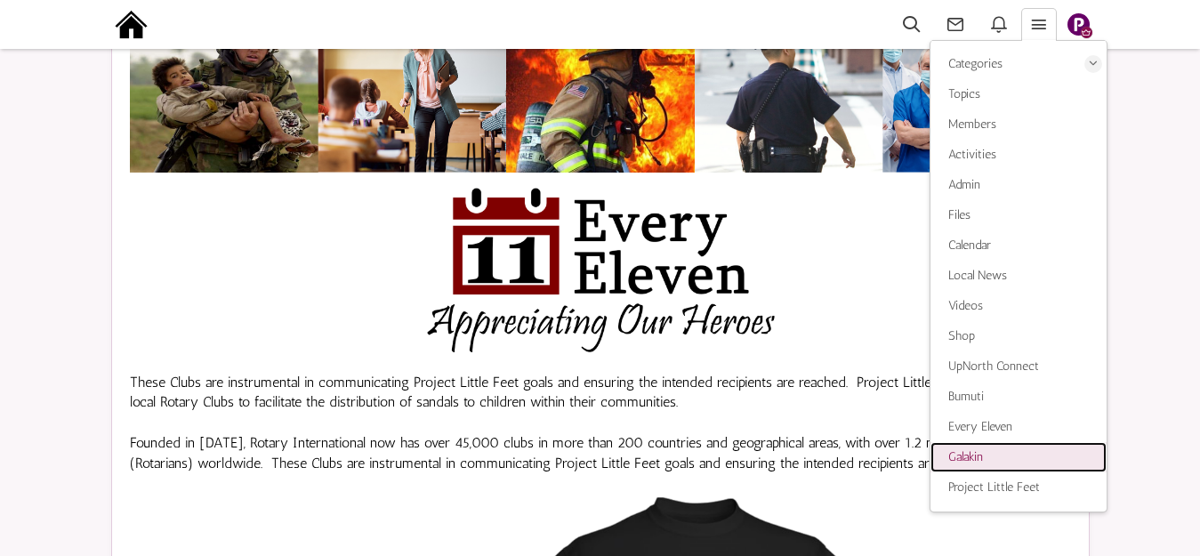
click at [973, 454] on span "Galakin" at bounding box center [965, 456] width 35 height 15
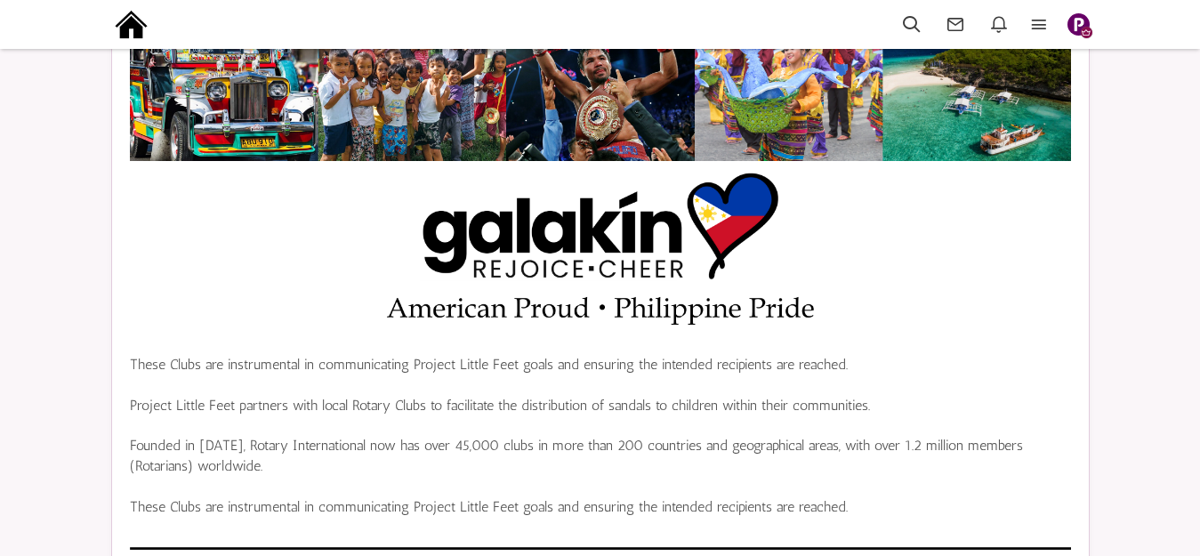
scroll to position [356, 0]
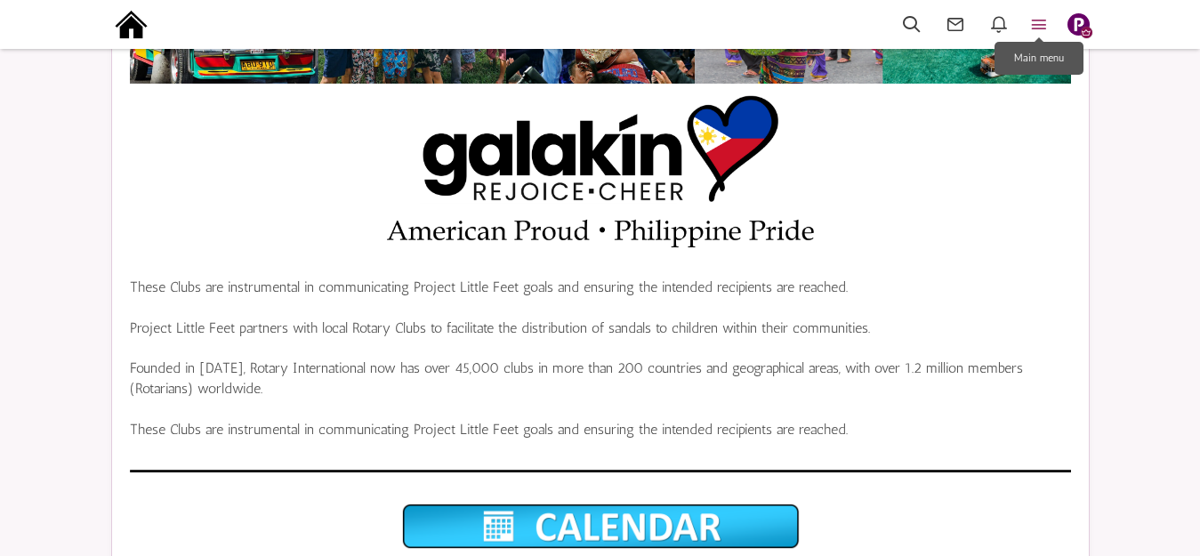
click at [1043, 26] on icon at bounding box center [1038, 24] width 39 height 20
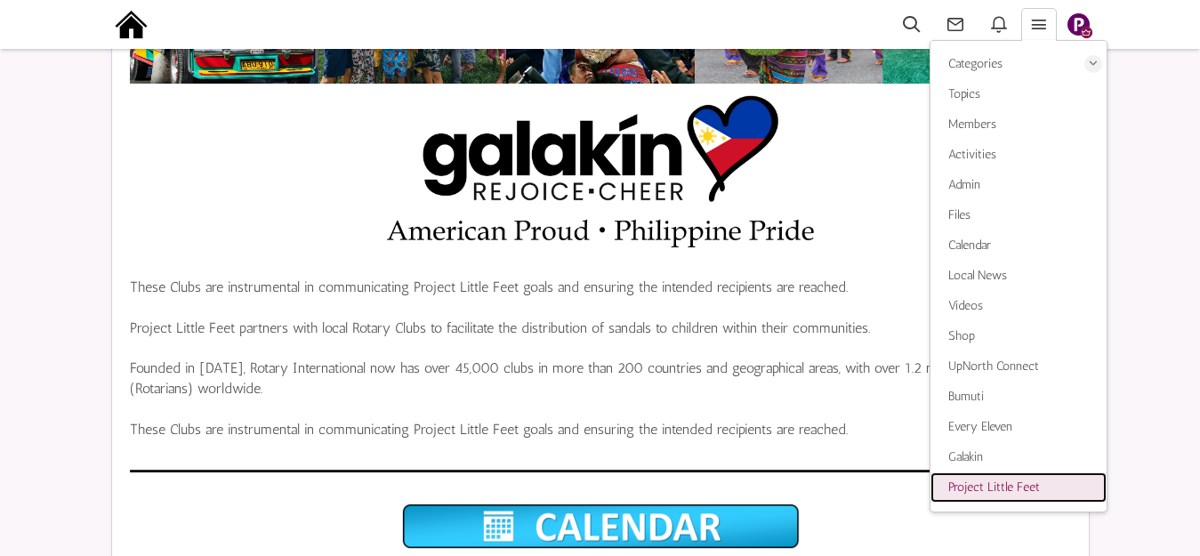
click at [984, 482] on span "Project Little Feet" at bounding box center [994, 486] width 92 height 15
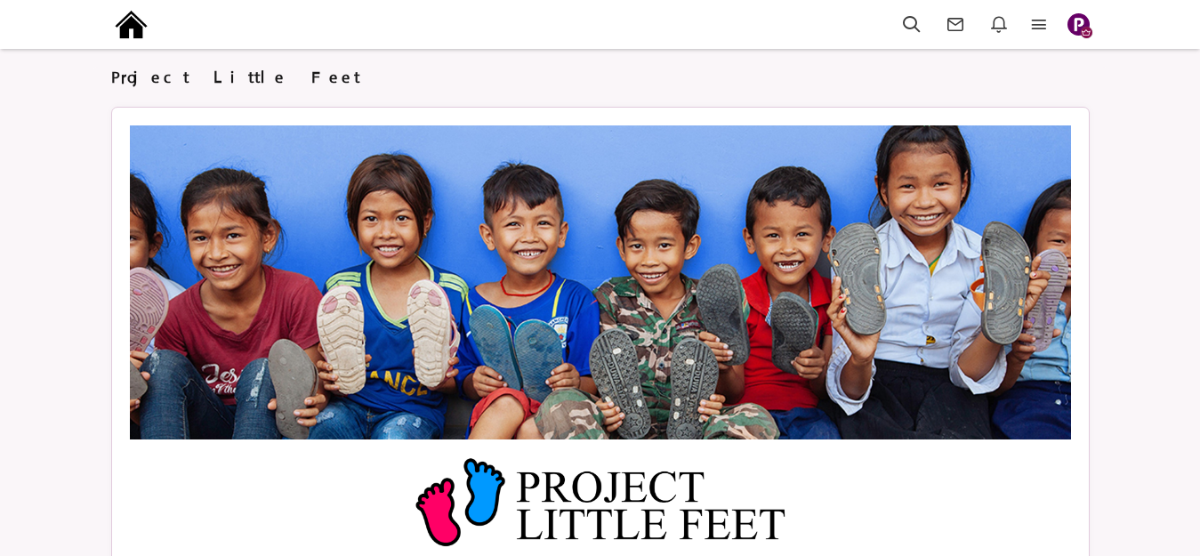
scroll to position [356, 0]
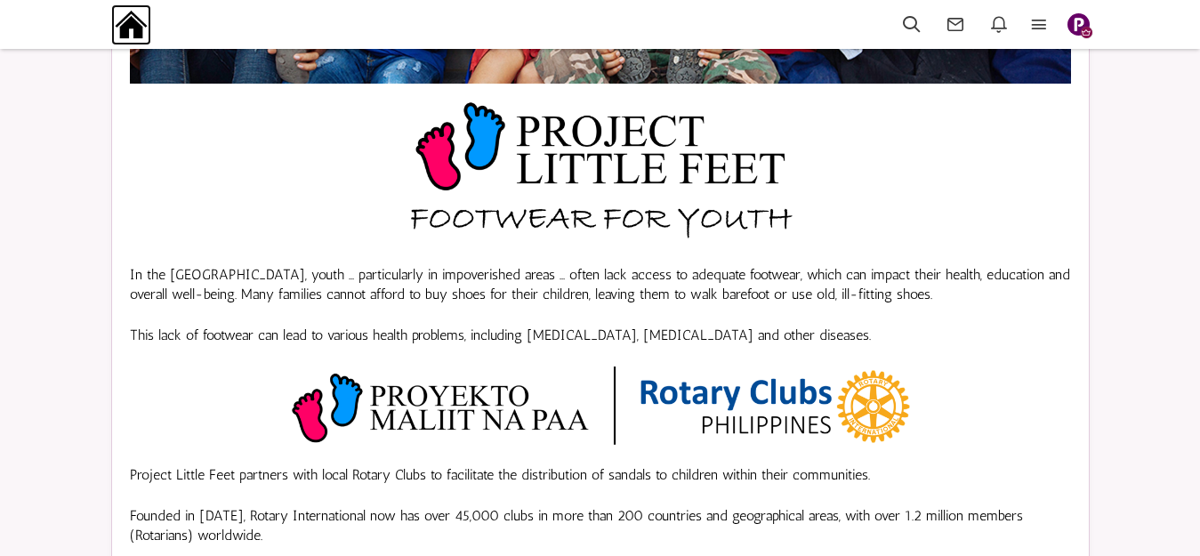
click at [132, 27] on img at bounding box center [131, 24] width 40 height 40
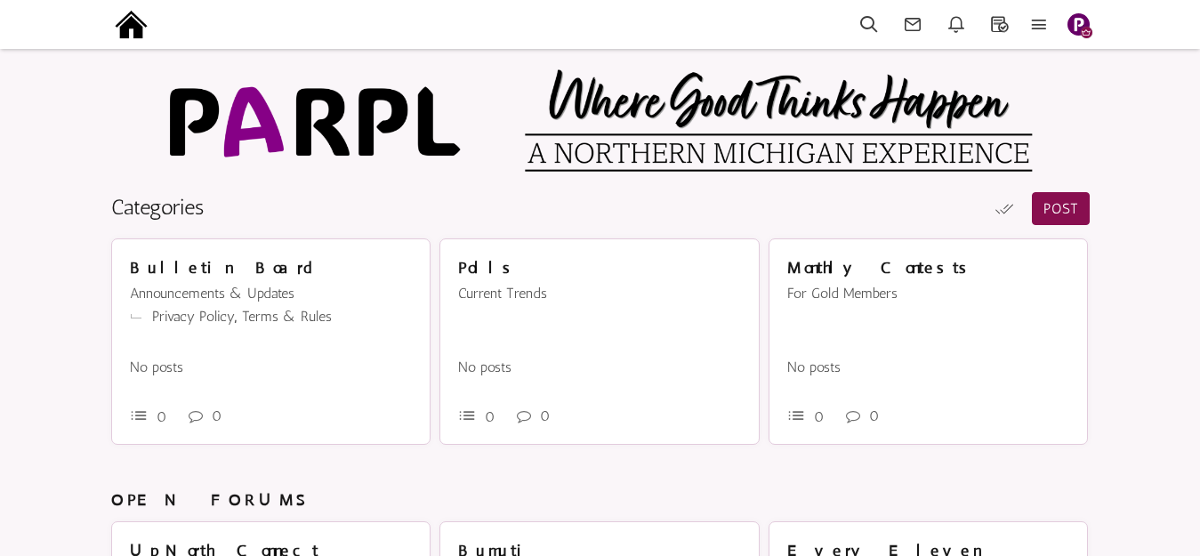
scroll to position [466, 0]
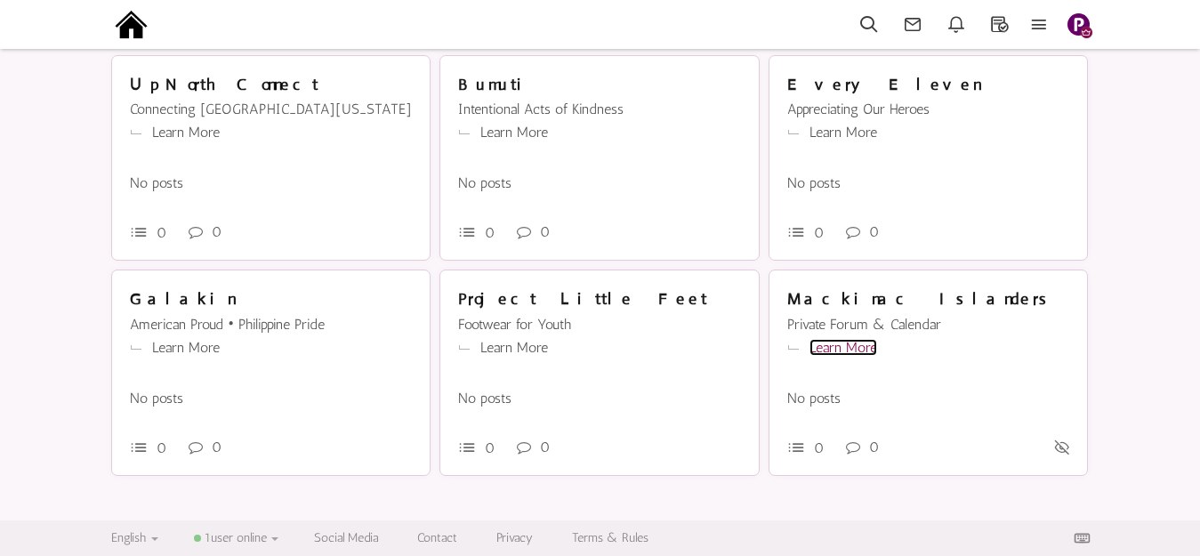
click at [833, 350] on link "Learn More" at bounding box center [843, 347] width 68 height 17
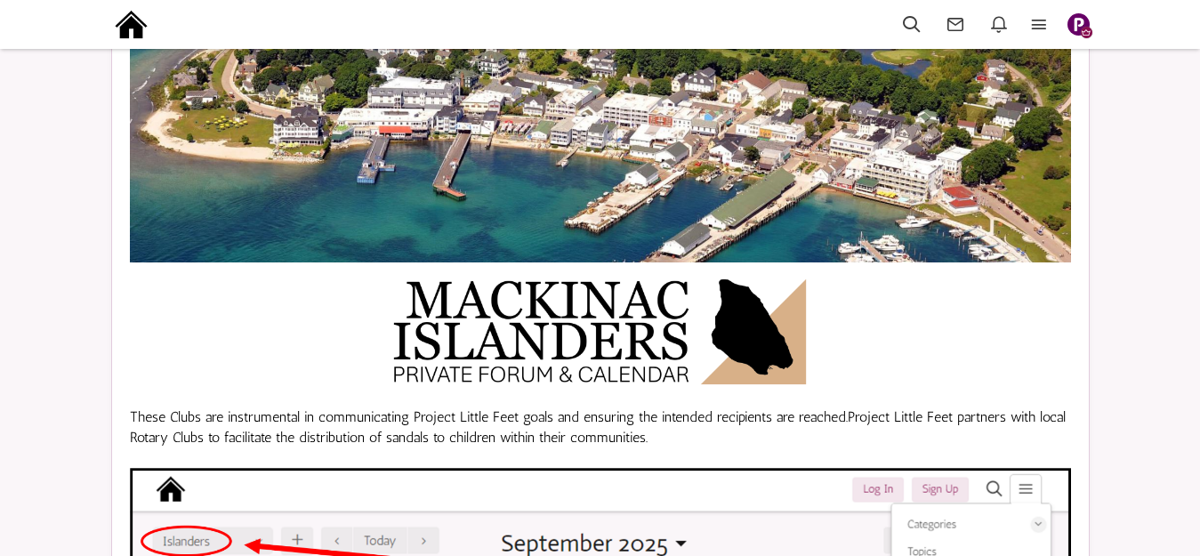
scroll to position [178, 0]
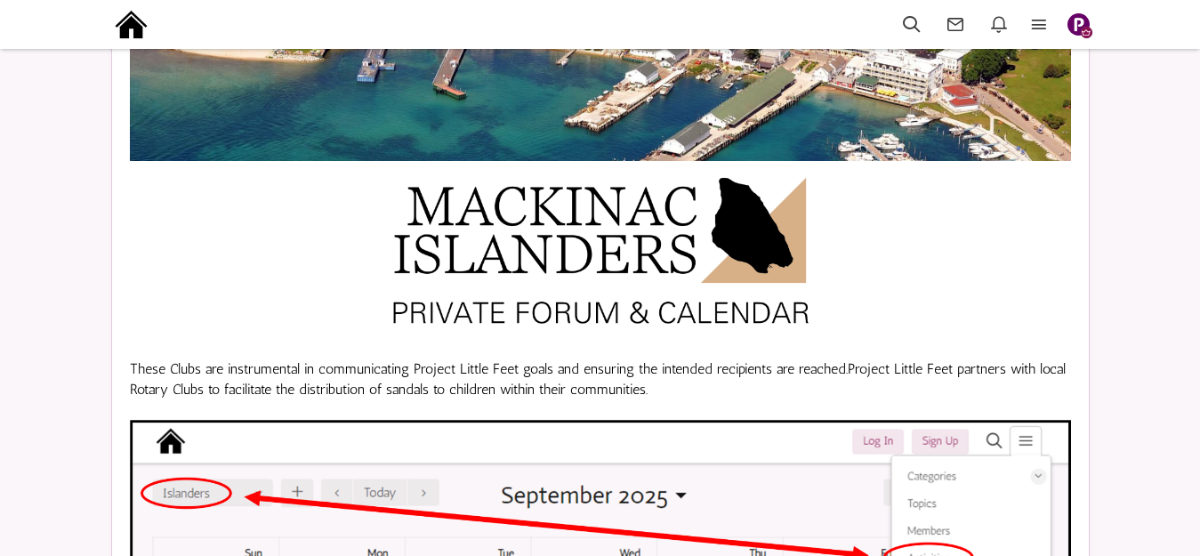
scroll to position [267, 0]
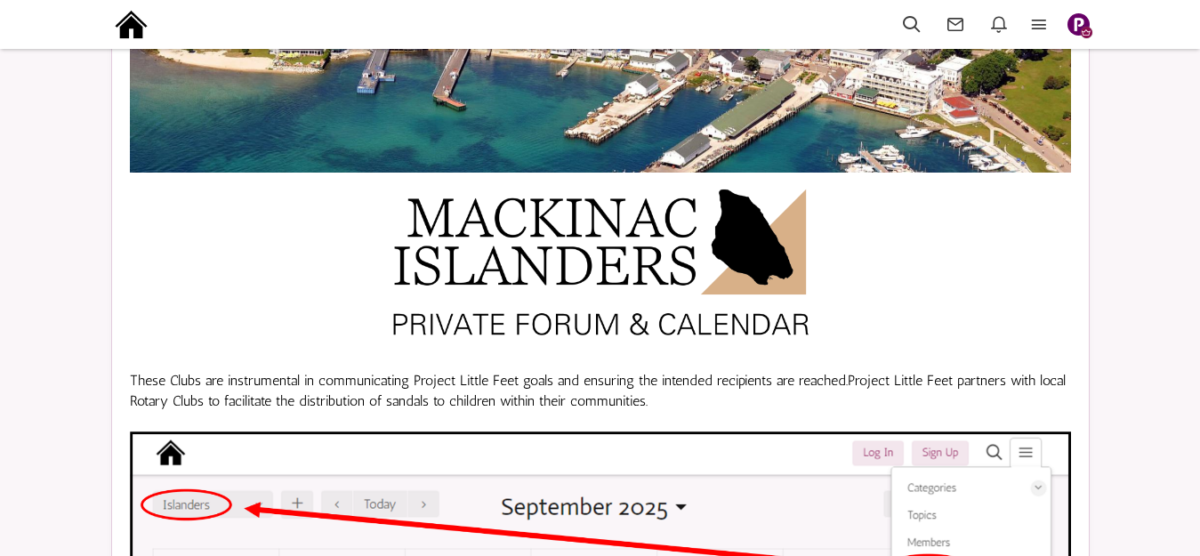
scroll to position [267, 0]
click at [1035, 23] on icon at bounding box center [1038, 24] width 39 height 20
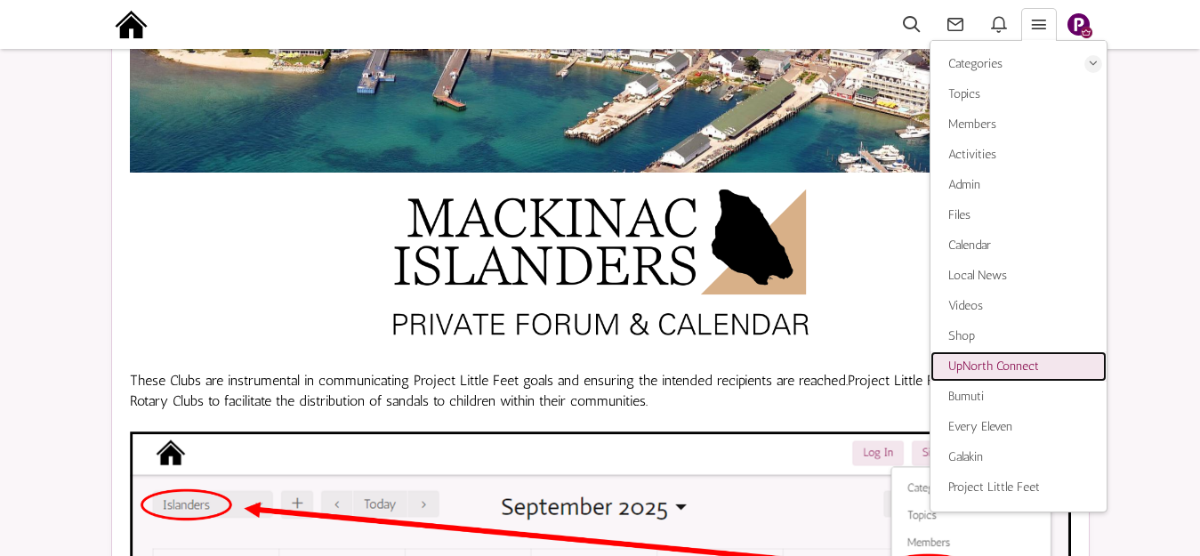
click at [994, 363] on span "UpNorth Connect" at bounding box center [993, 365] width 91 height 15
click at [972, 366] on span "UpNorth Connect" at bounding box center [993, 365] width 91 height 15
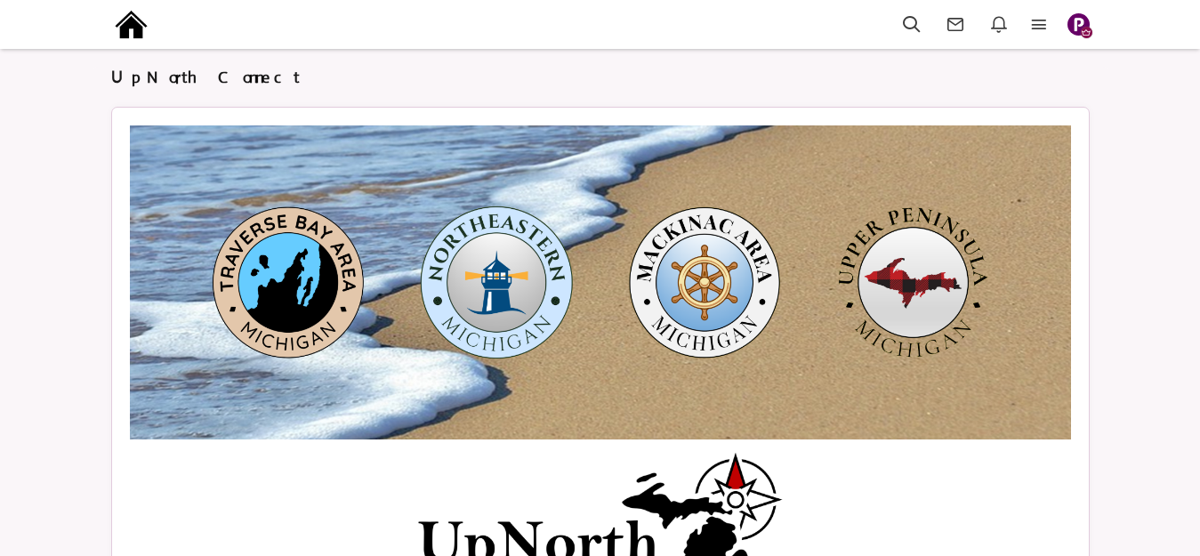
scroll to position [267, 0]
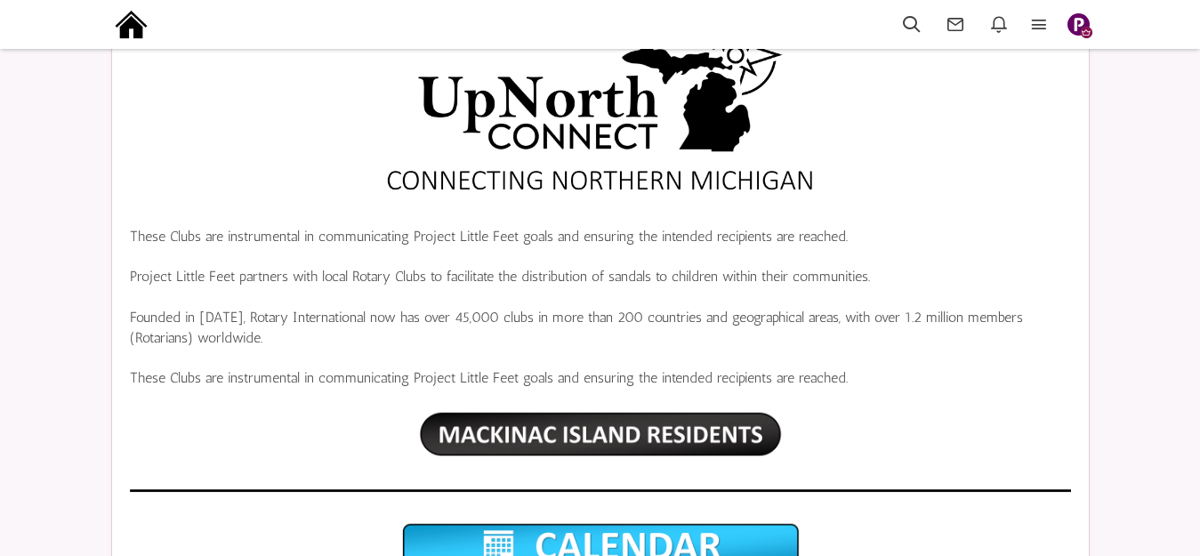
scroll to position [534, 0]
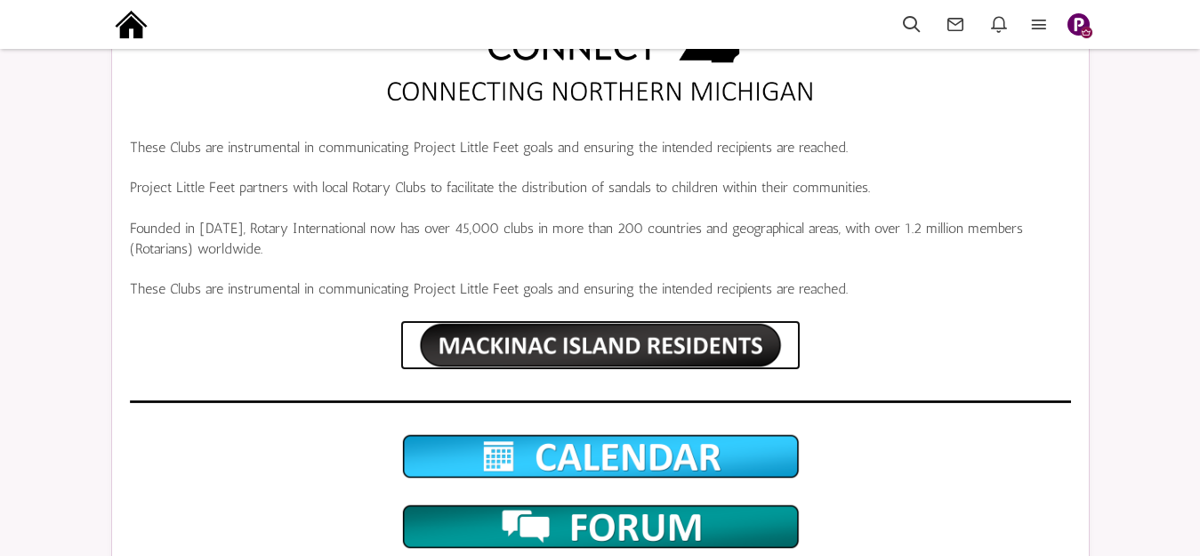
click at [598, 345] on img at bounding box center [600, 345] width 400 height 50
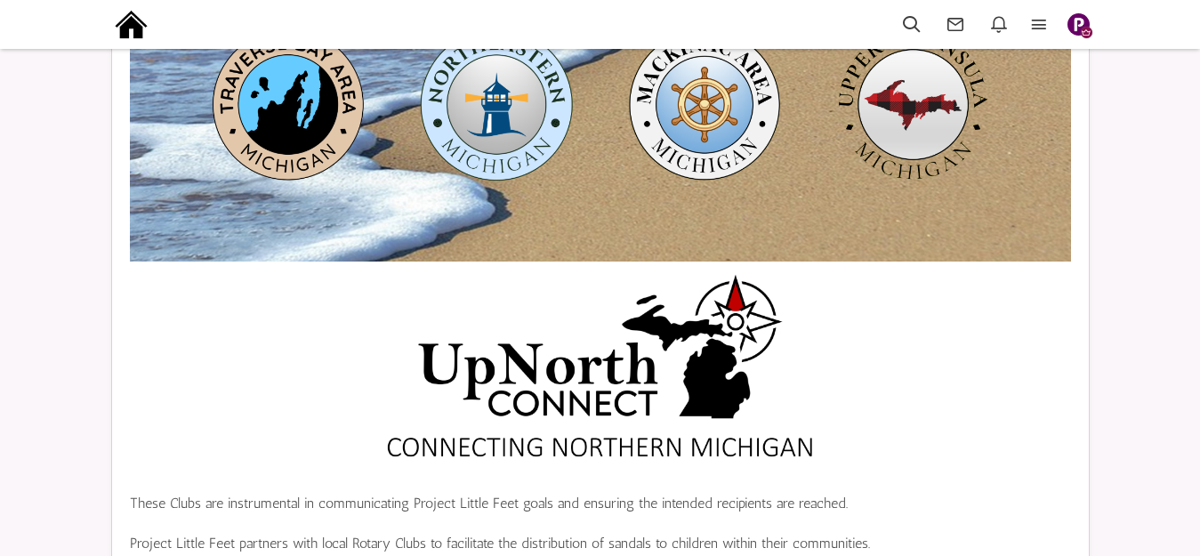
scroll to position [267, 0]
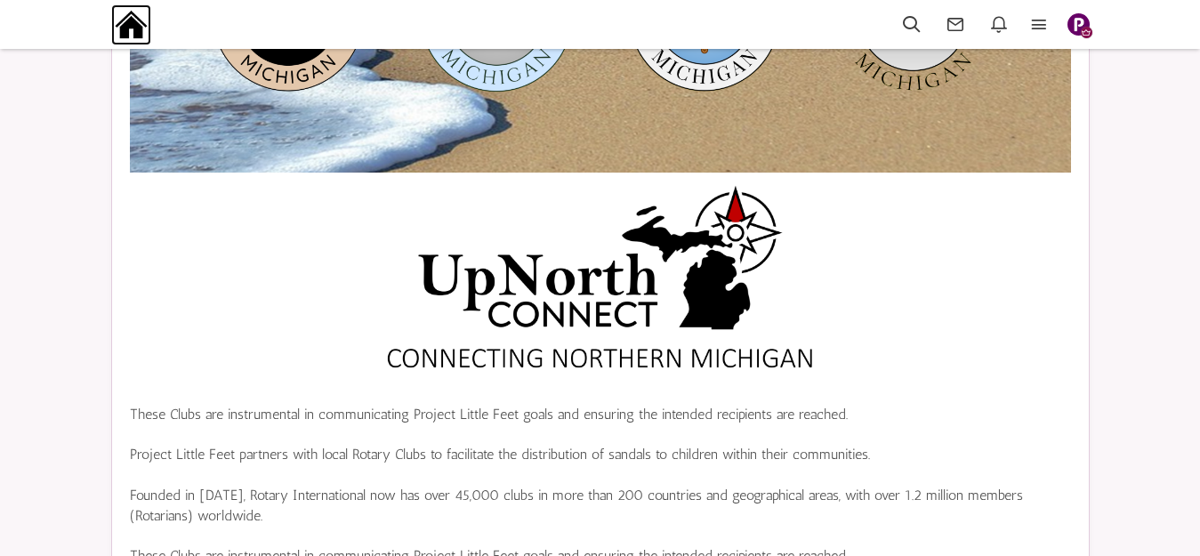
click at [136, 24] on img at bounding box center [131, 24] width 40 height 40
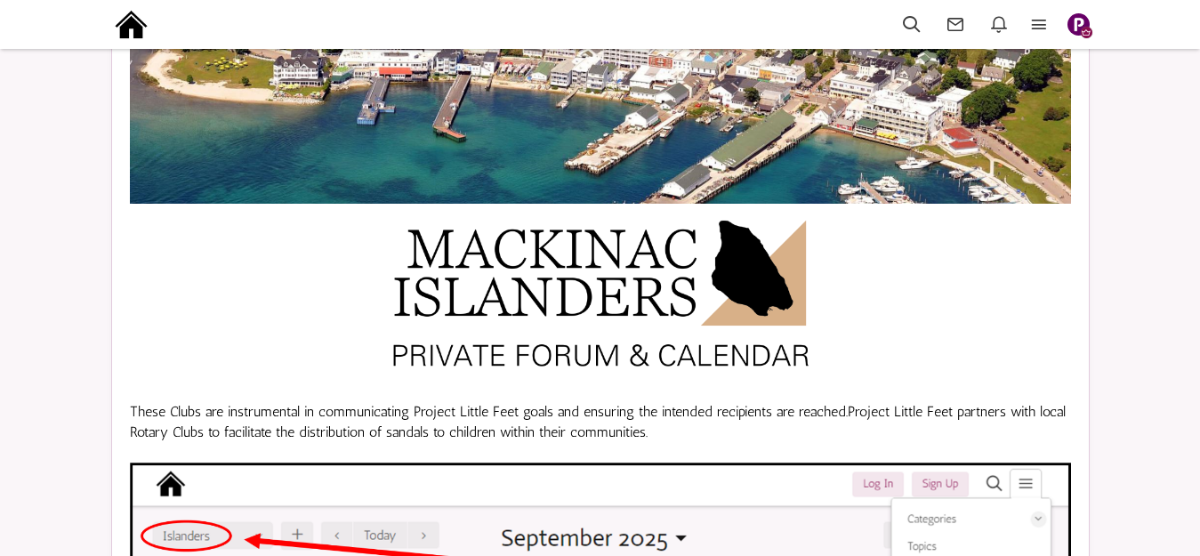
scroll to position [267, 0]
